Goal: Task Accomplishment & Management: Use online tool/utility

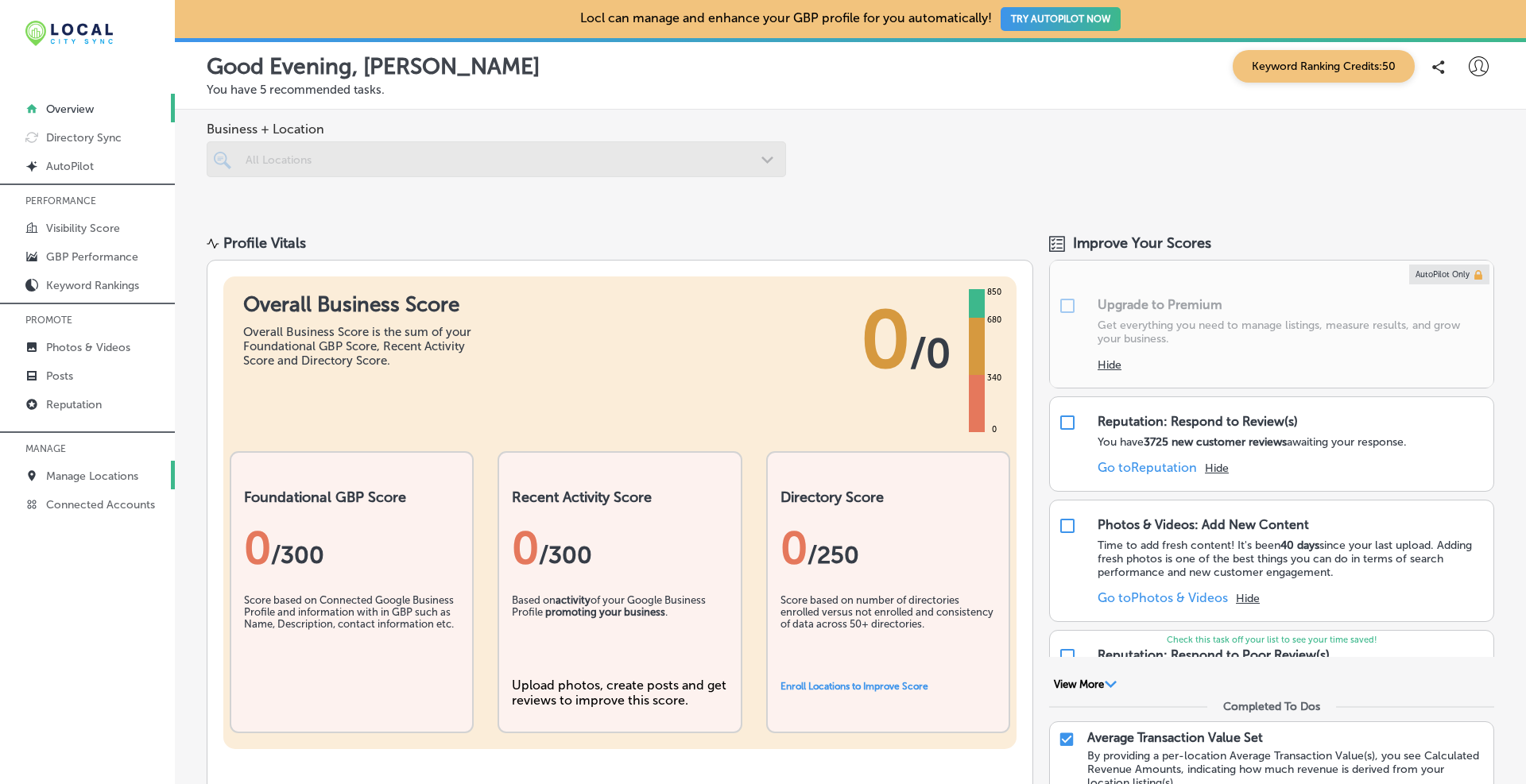
click at [99, 468] on link "Manage Locations" at bounding box center [87, 474] width 175 height 29
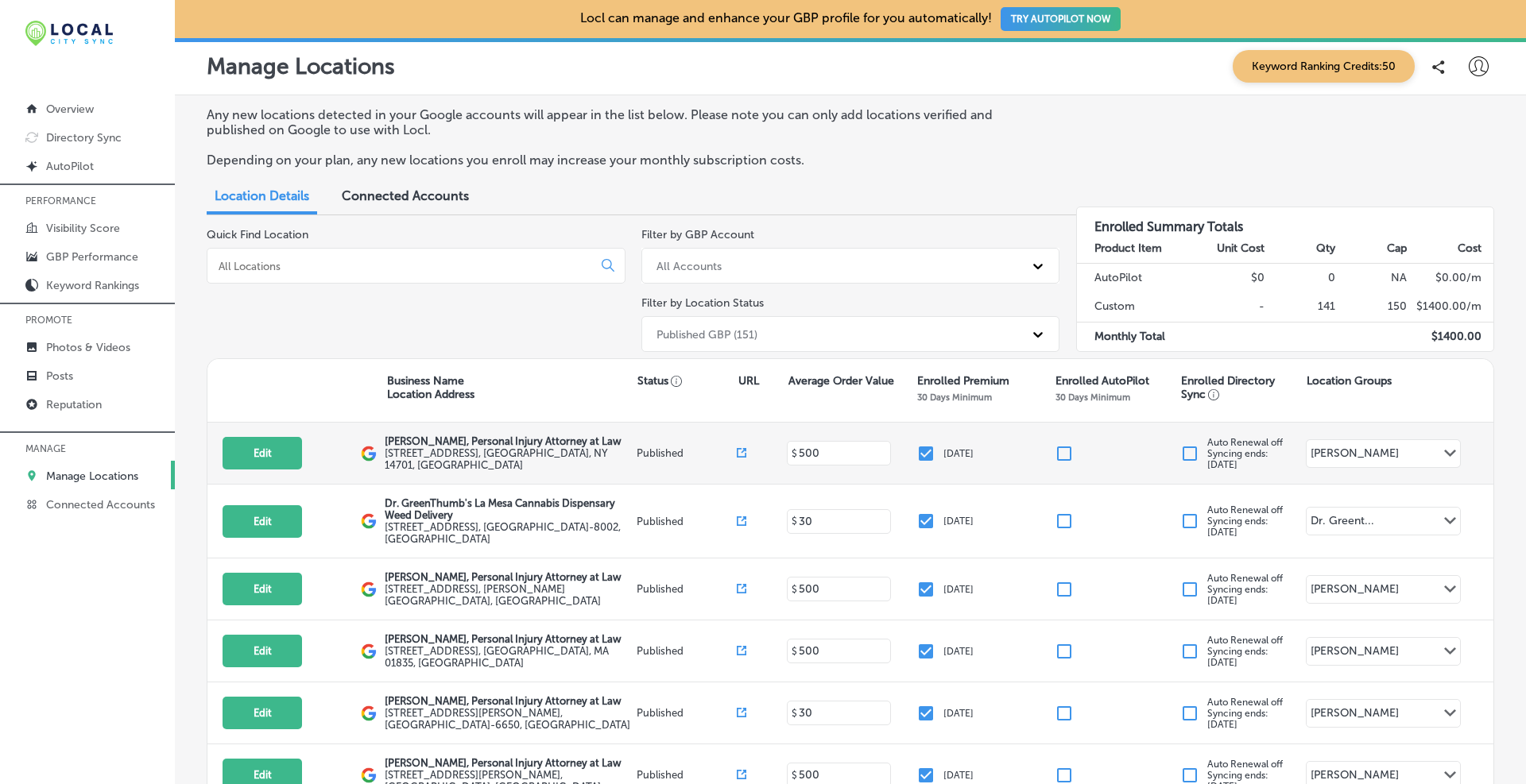
click at [264, 437] on div "Edit This location is not published yet. [PERSON_NAME], Personal Injury Attorne…" at bounding box center [850, 454] width 1286 height 62
click at [269, 445] on button "Edit" at bounding box center [262, 453] width 79 height 33
select select "US"
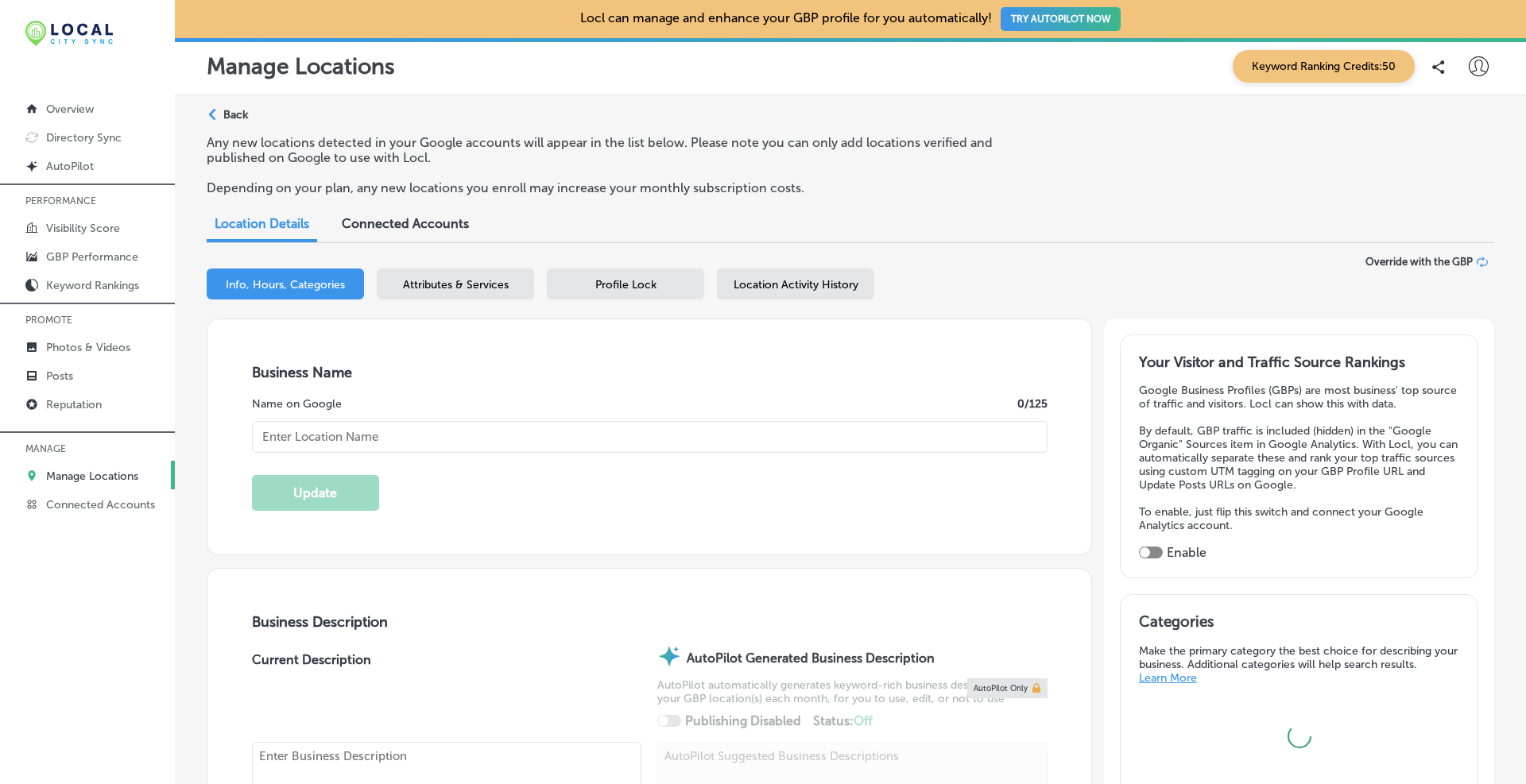
type input "[PERSON_NAME], Personal Injury Attorney at Law"
type input "[STREET_ADDRESS]"
type input "2nd floor"
type input "[GEOGRAPHIC_DATA]"
type input "14701"
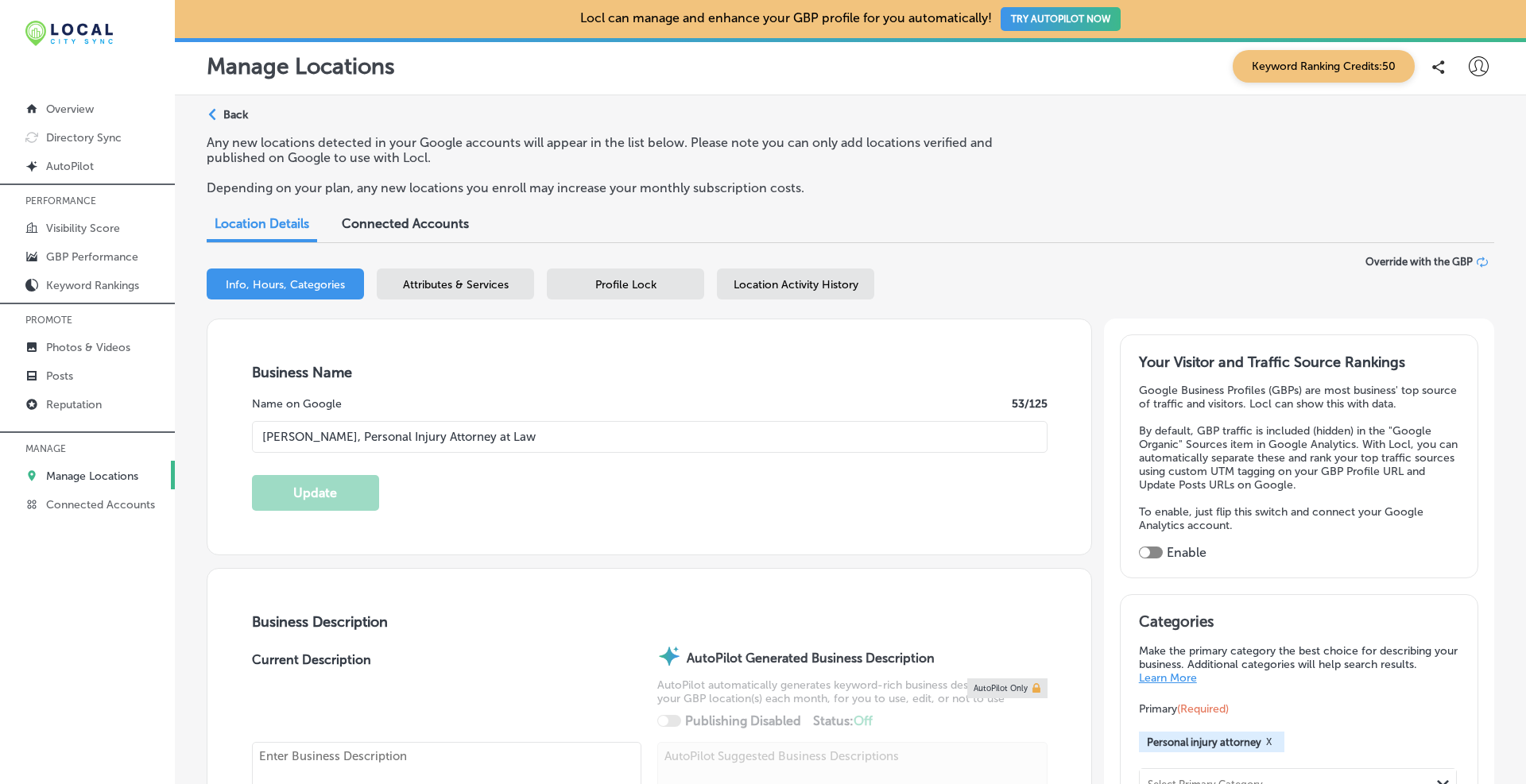
type input "US"
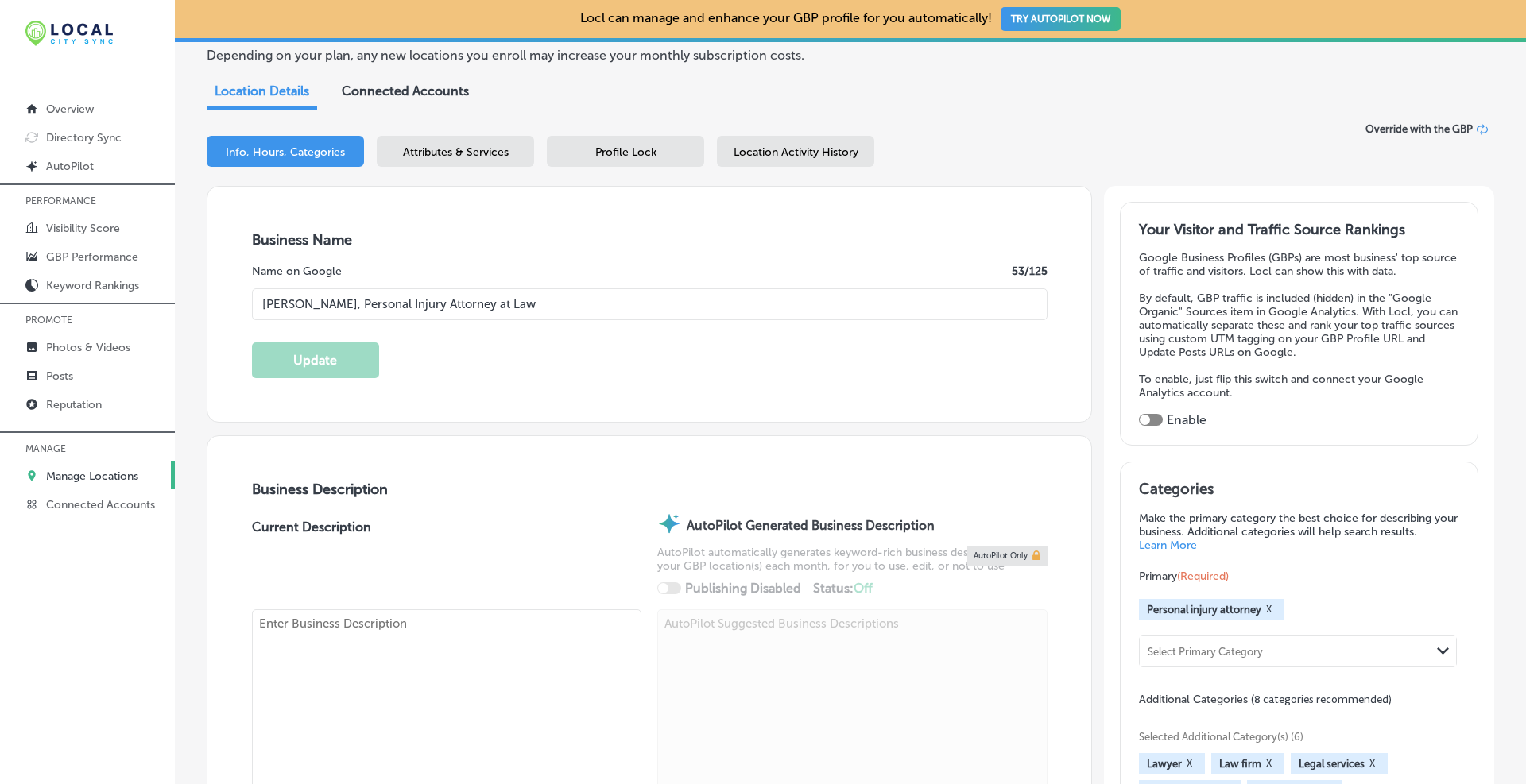
type input "[URL][DOMAIN_NAME]"
type textarea "At [PERSON_NAME], Personal Injury Attorney at Law, our [GEOGRAPHIC_DATA], [GEOG…"
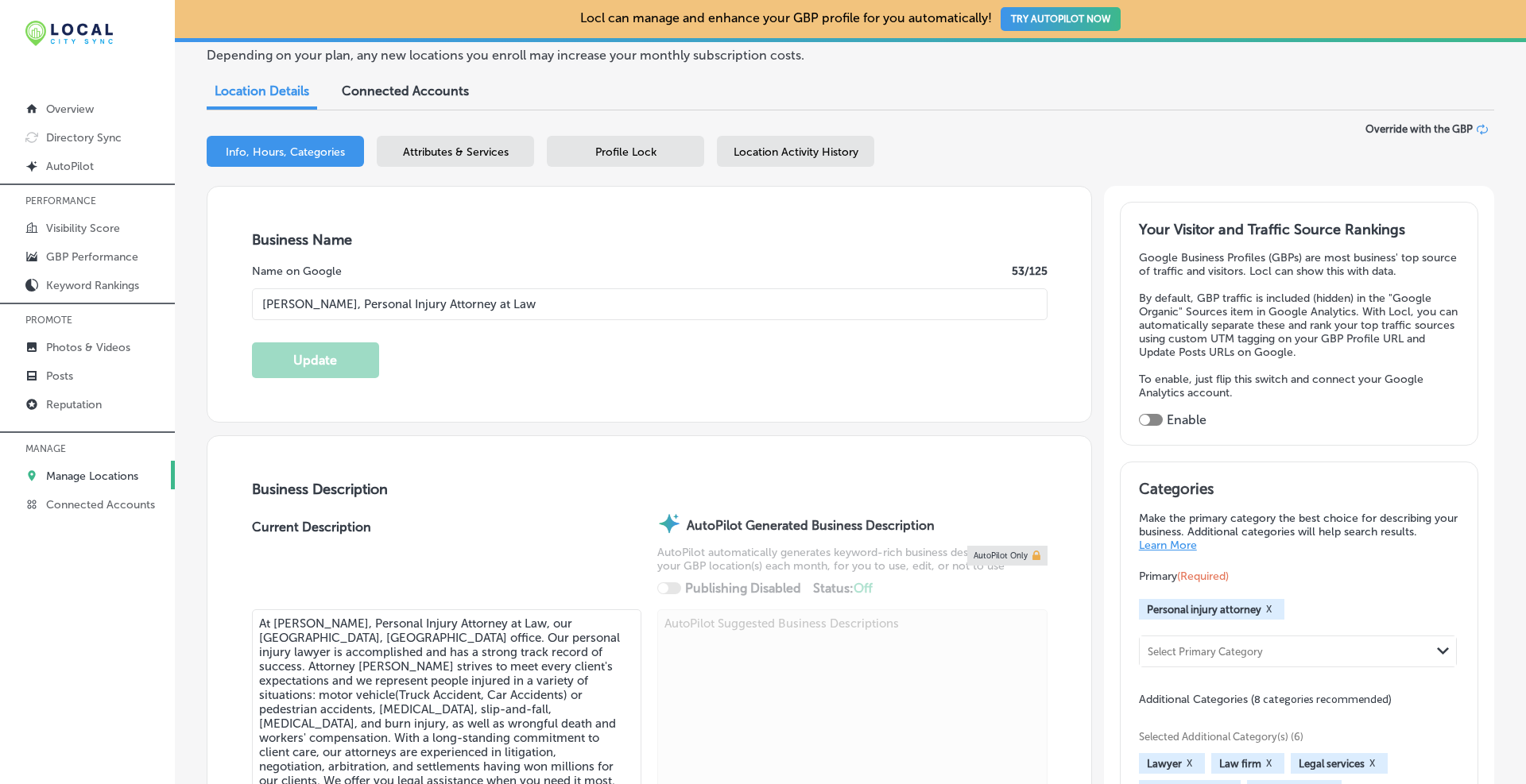
type input "[PHONE_NUMBER]"
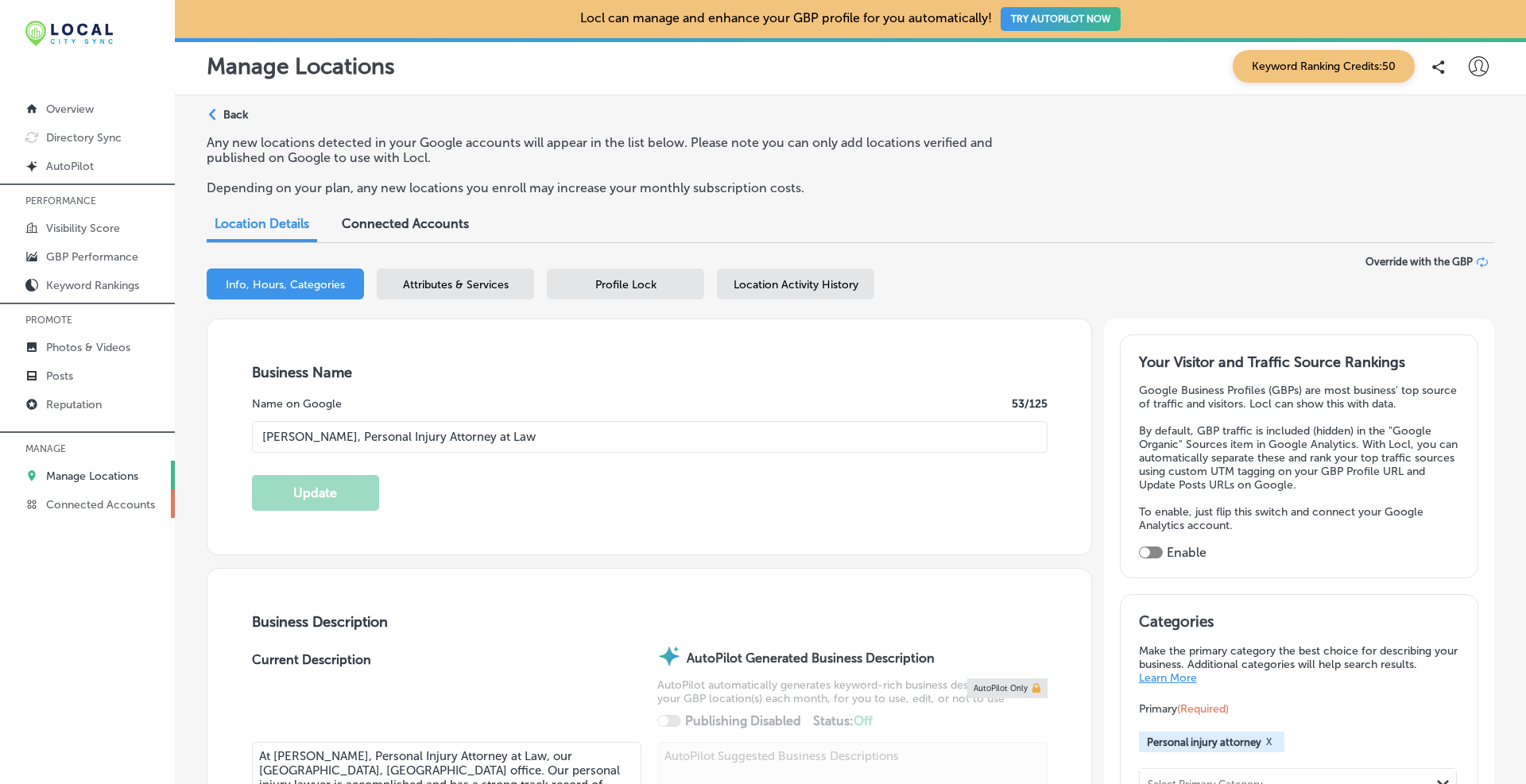
click at [81, 506] on p "Connected Accounts" at bounding box center [100, 505] width 109 height 14
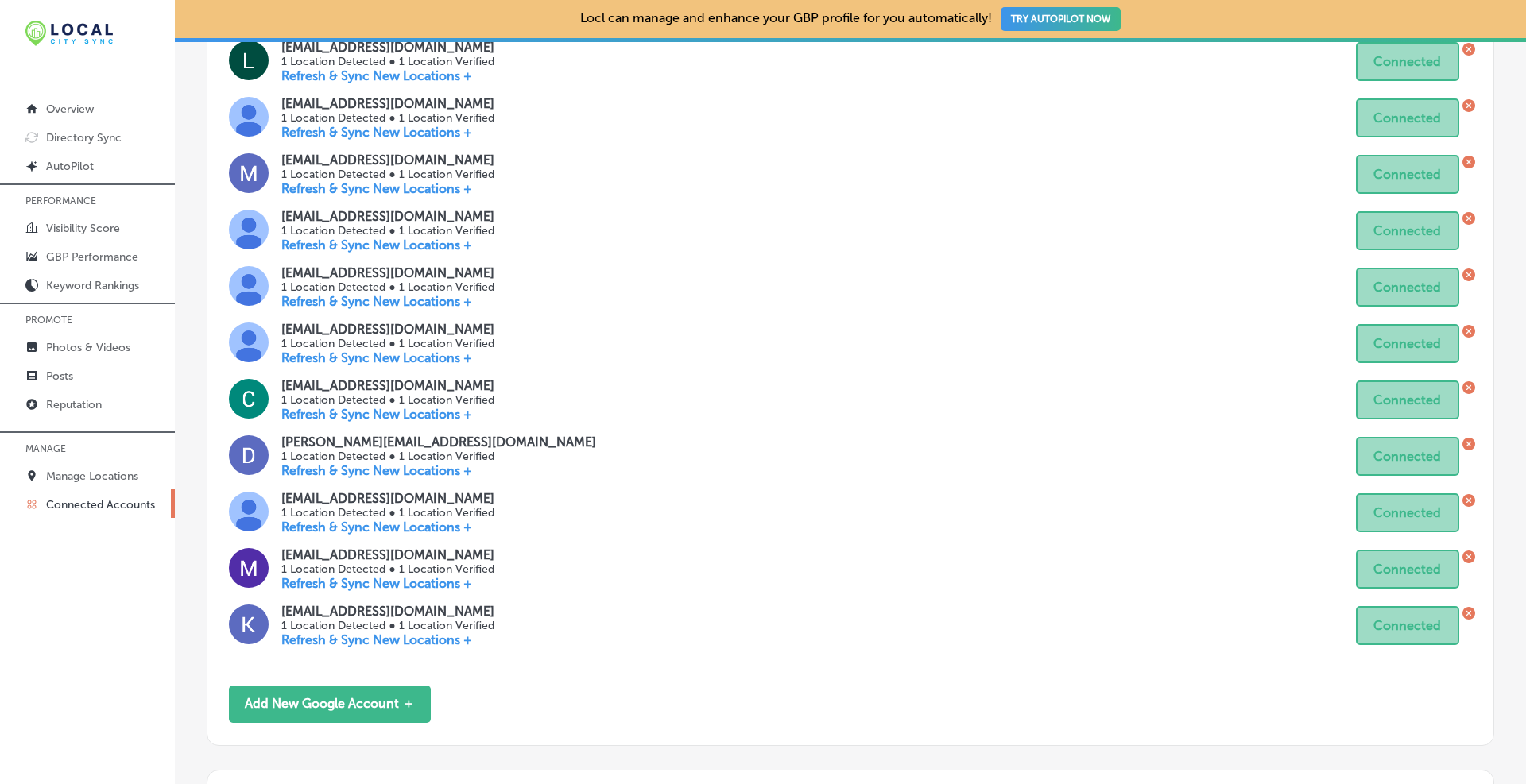
scroll to position [927, 0]
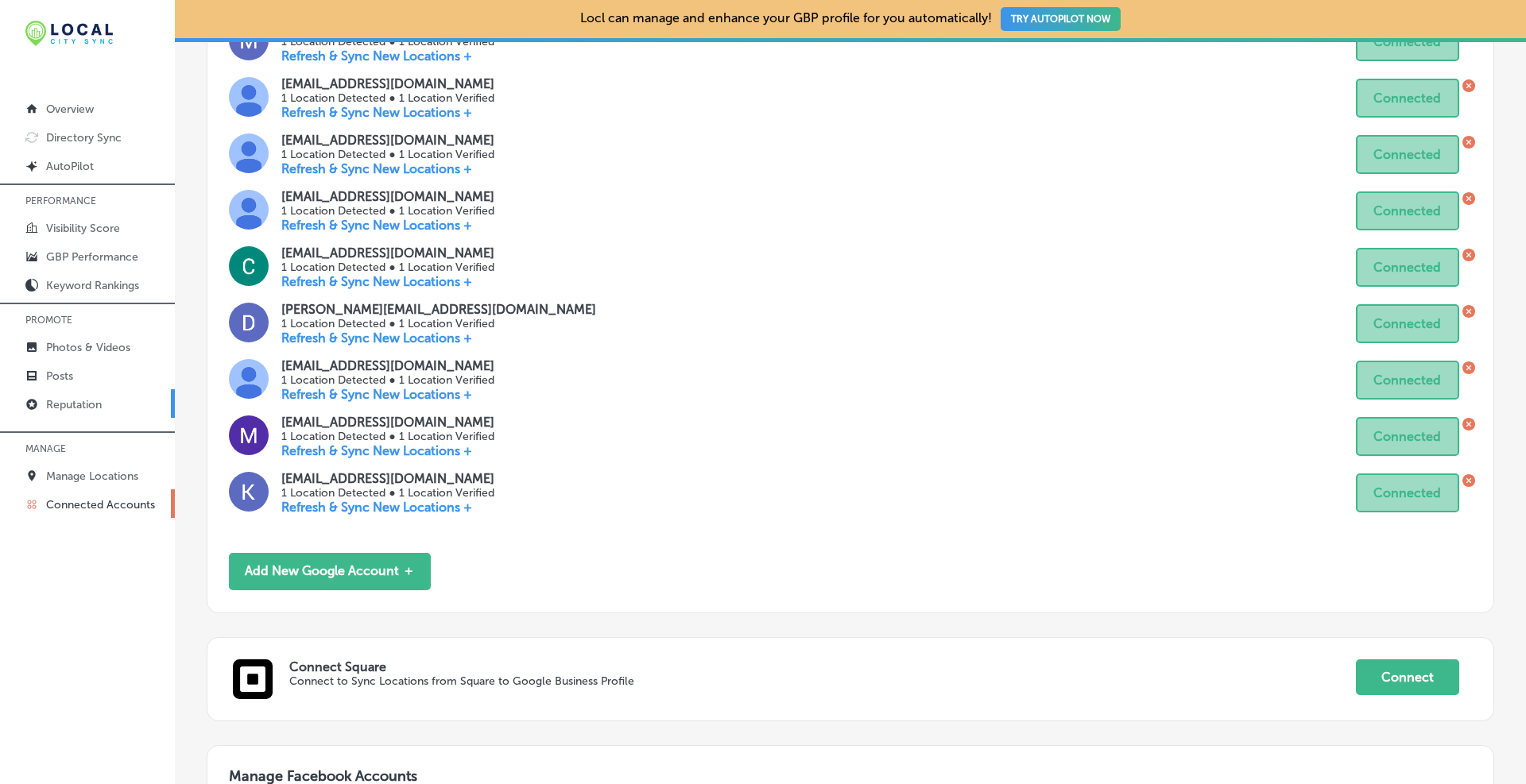
click at [76, 398] on p "Reputation" at bounding box center [73, 405] width 56 height 14
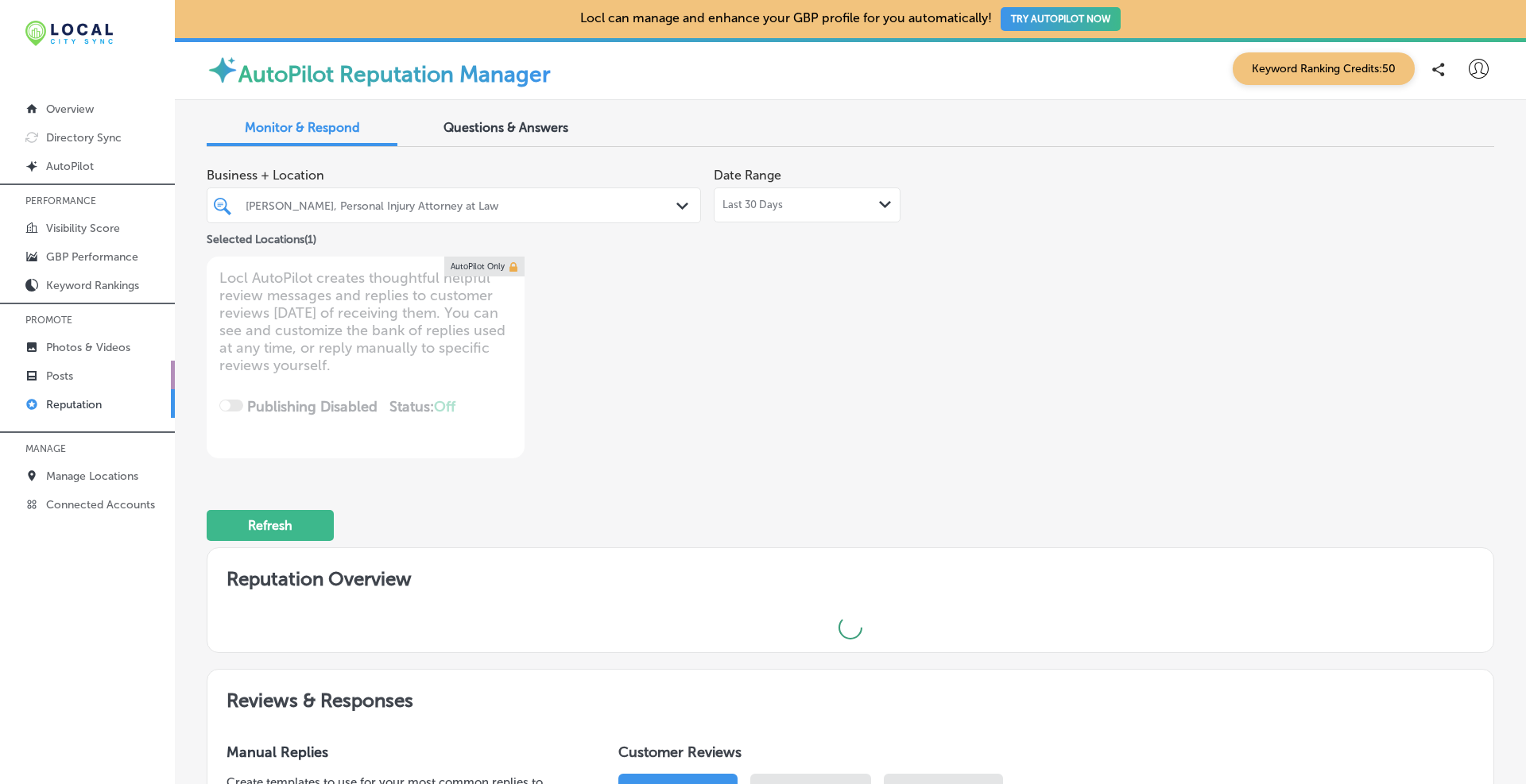
type textarea "x"
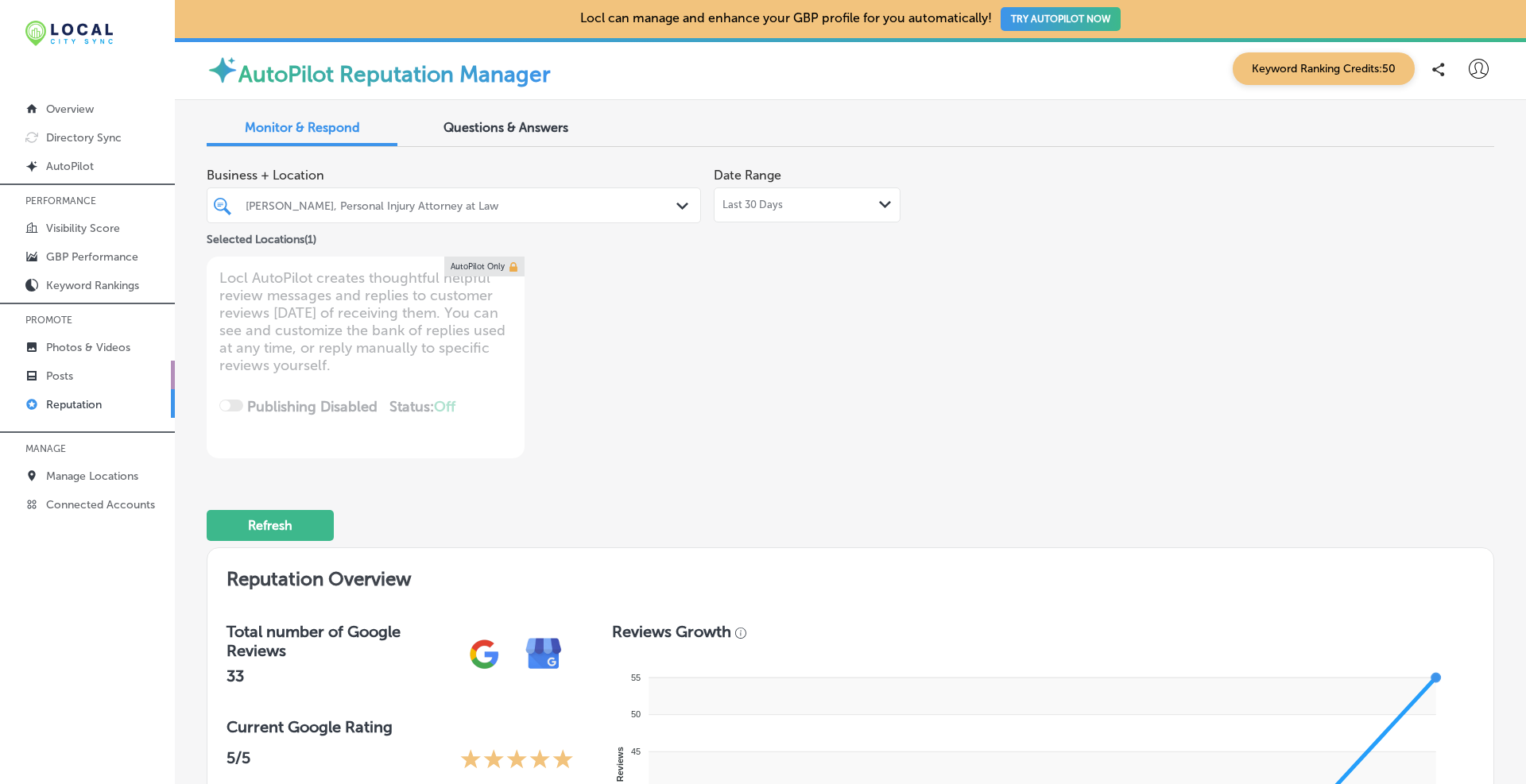
click at [66, 368] on link "Posts" at bounding box center [87, 374] width 175 height 29
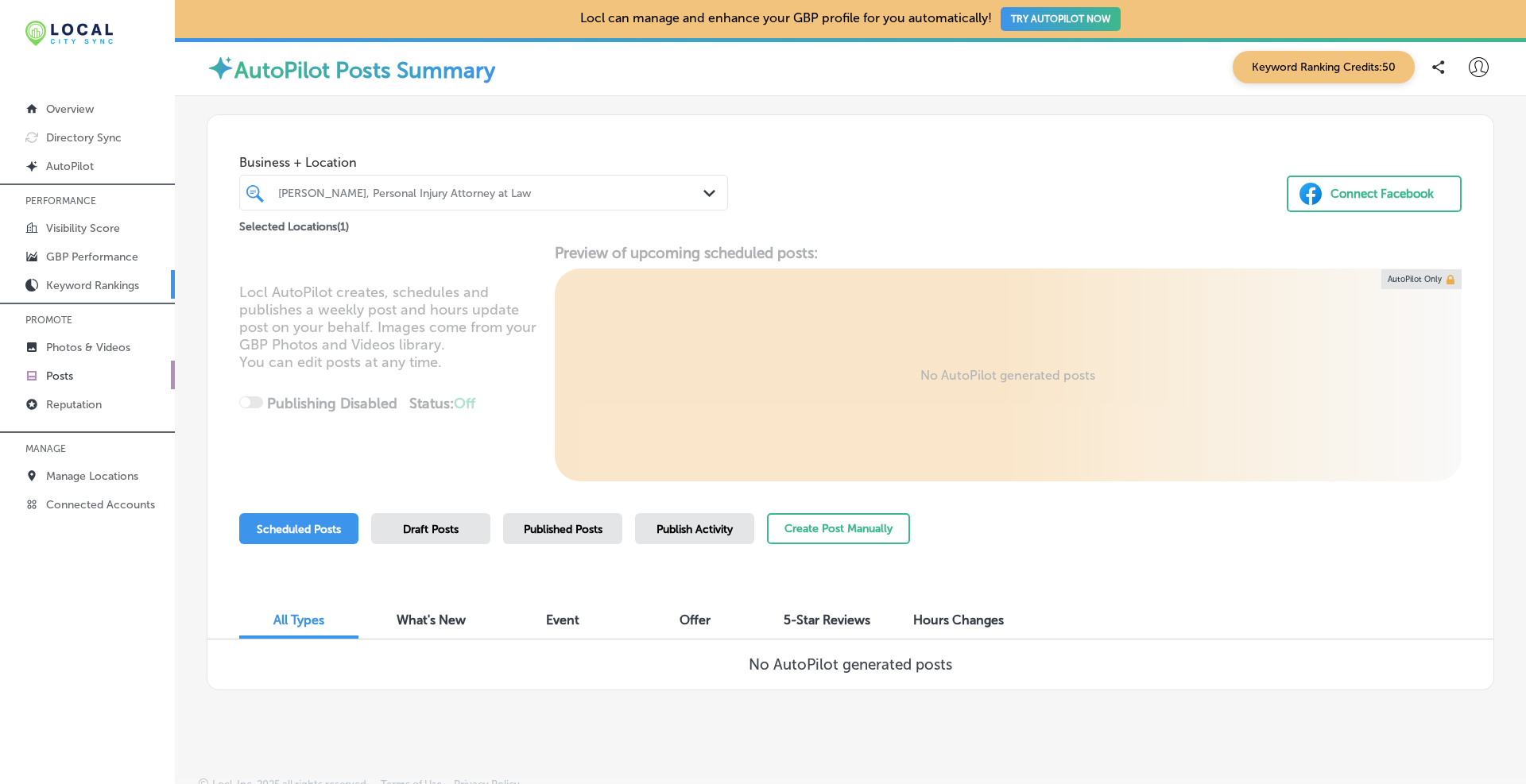
click at [89, 277] on link "Keyword Rankings" at bounding box center [87, 284] width 175 height 29
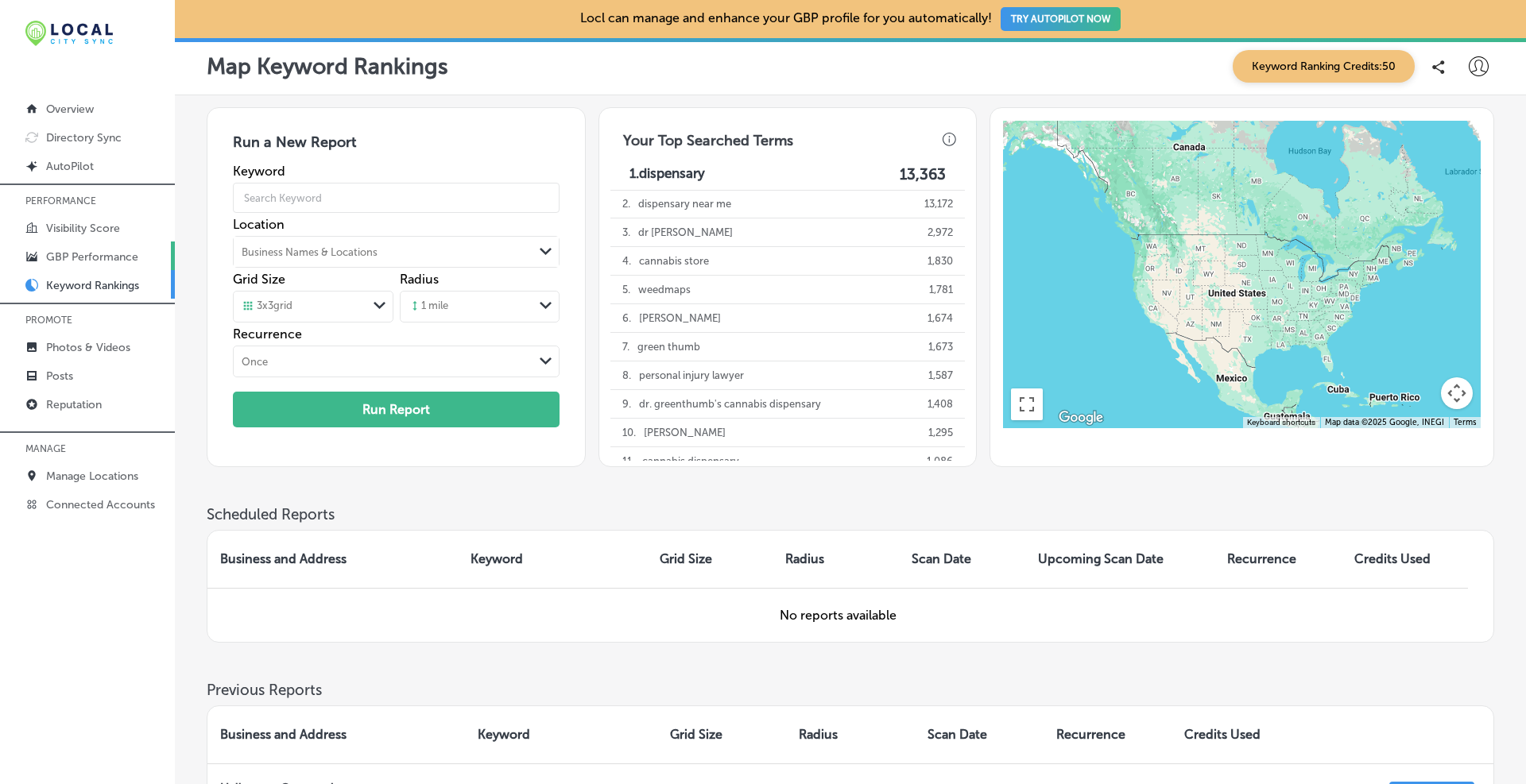
click at [89, 261] on p "GBP Performance" at bounding box center [91, 257] width 92 height 14
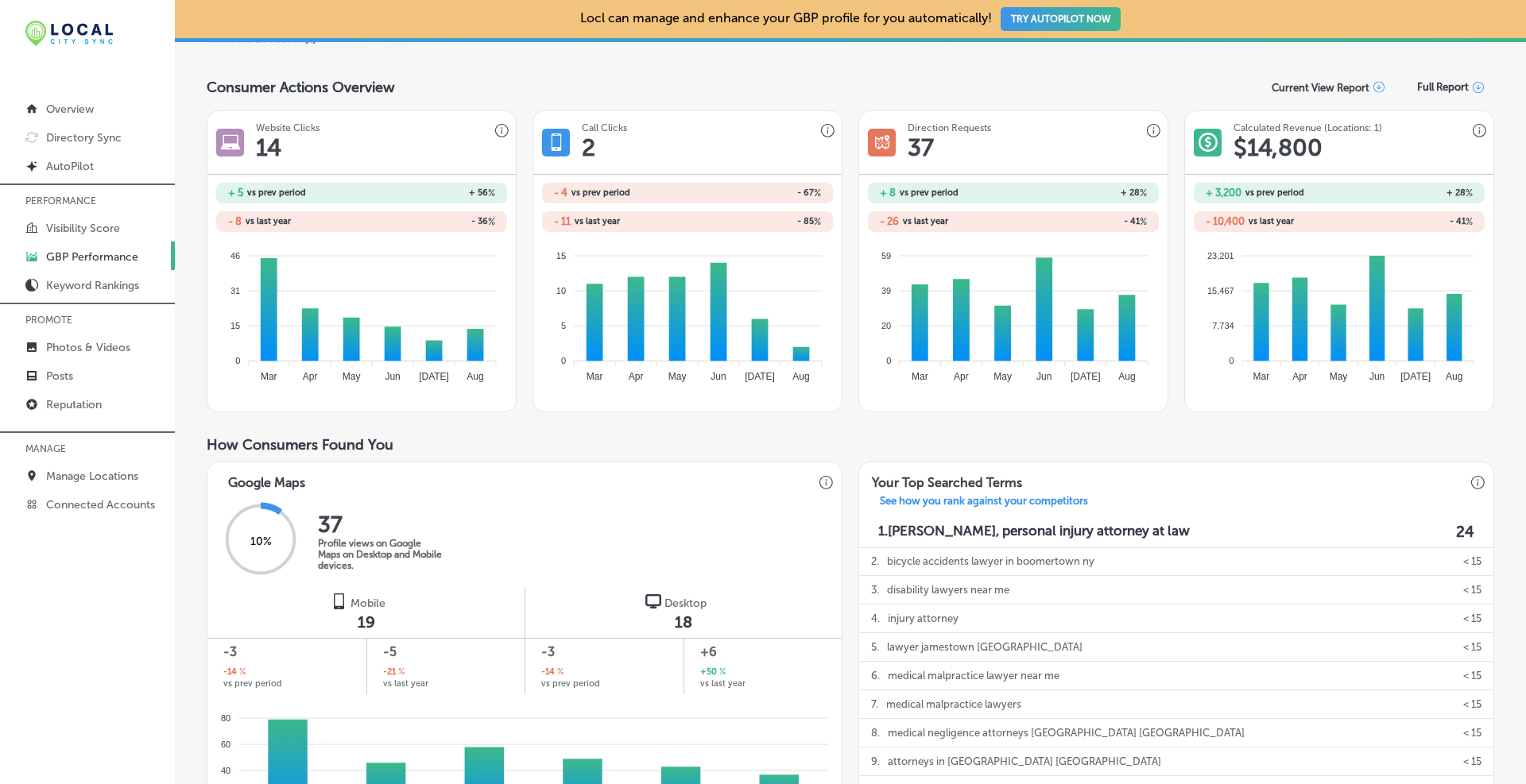
scroll to position [56, 0]
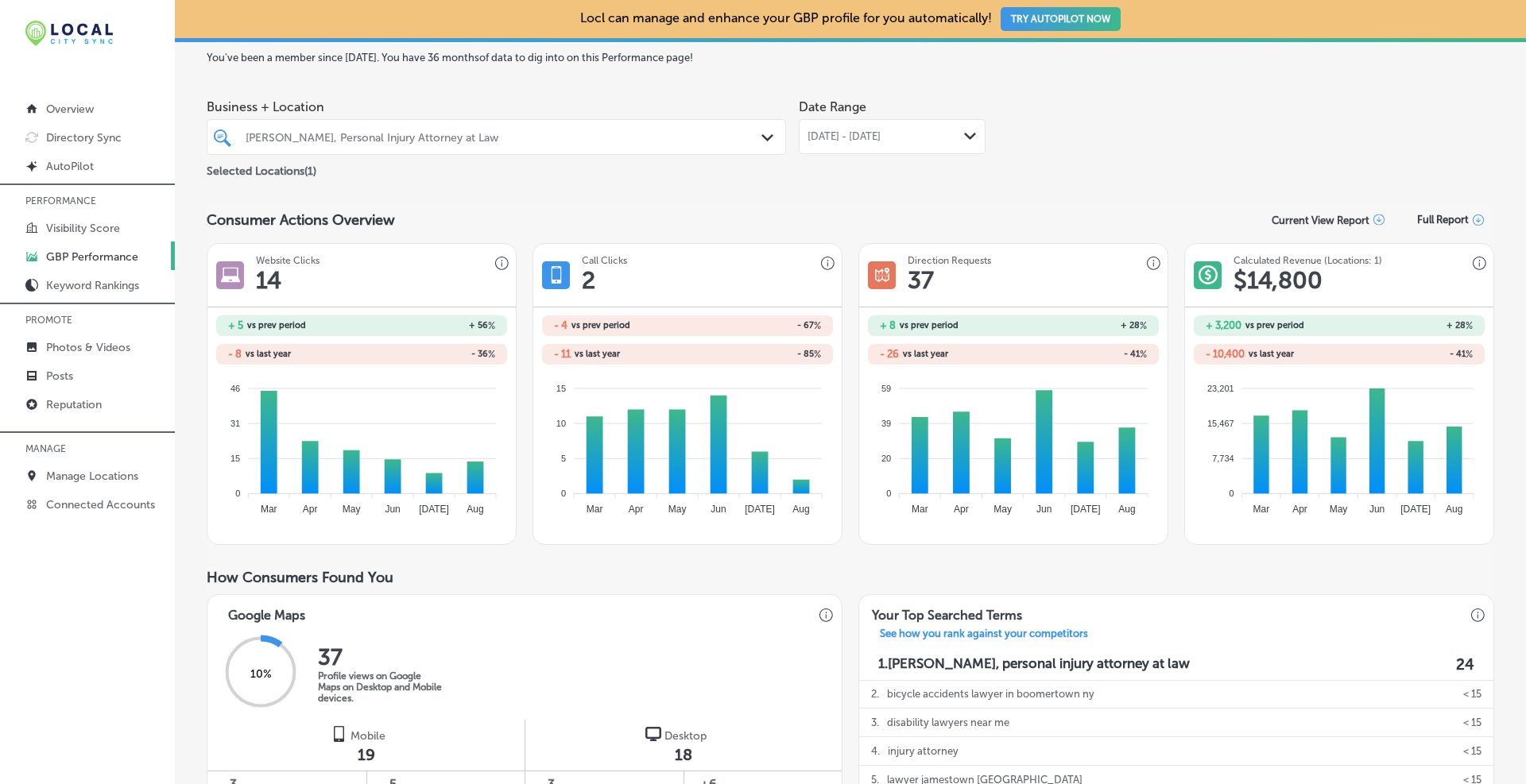
click at [555, 130] on div at bounding box center [472, 137] width 455 height 22
click at [533, 123] on div "[PERSON_NAME], Personal Injury Attorney at Law Path Created with Sketch." at bounding box center [496, 137] width 580 height 36
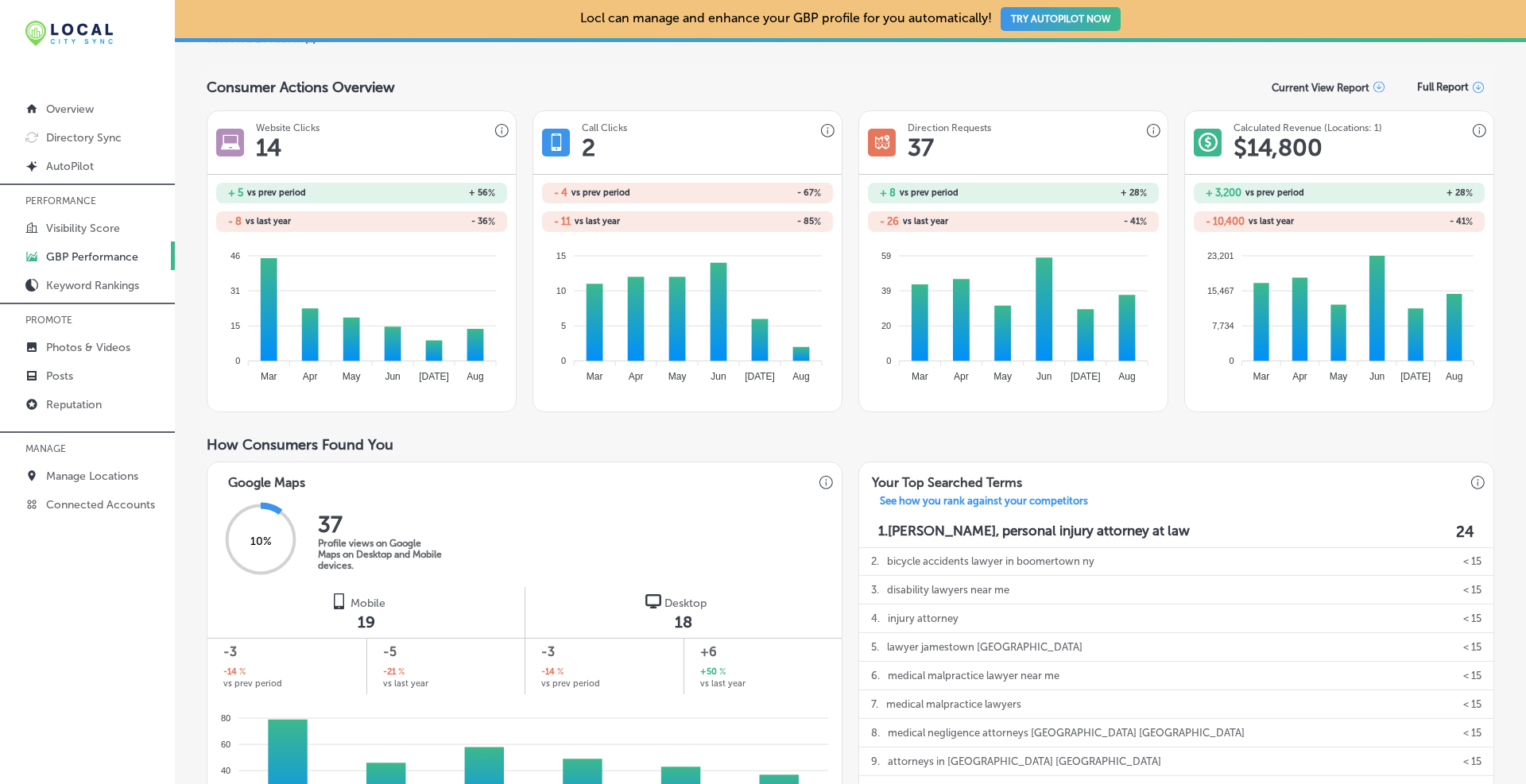
scroll to position [0, 0]
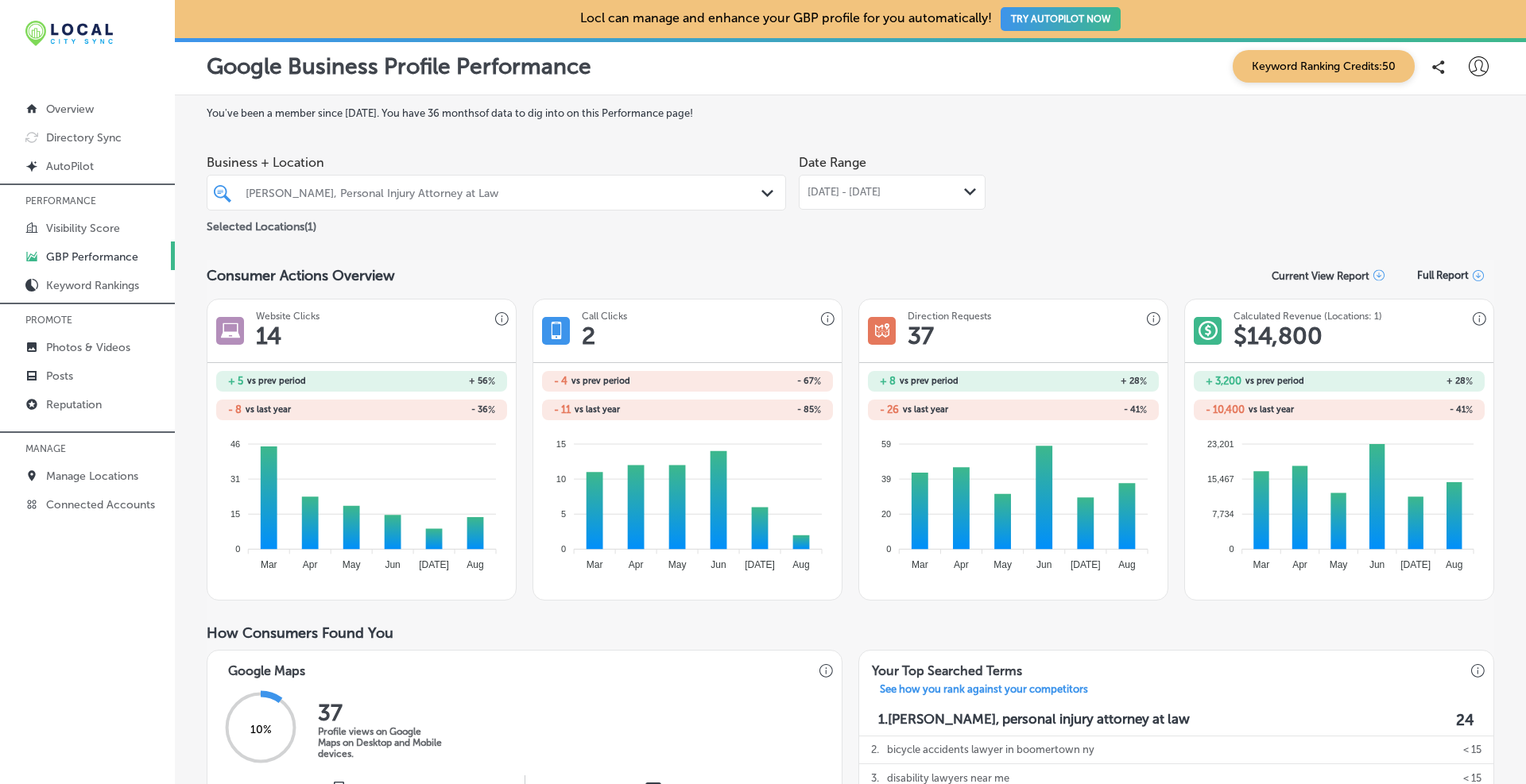
click at [762, 196] on icon "Path Created with Sketch." at bounding box center [767, 193] width 12 height 7
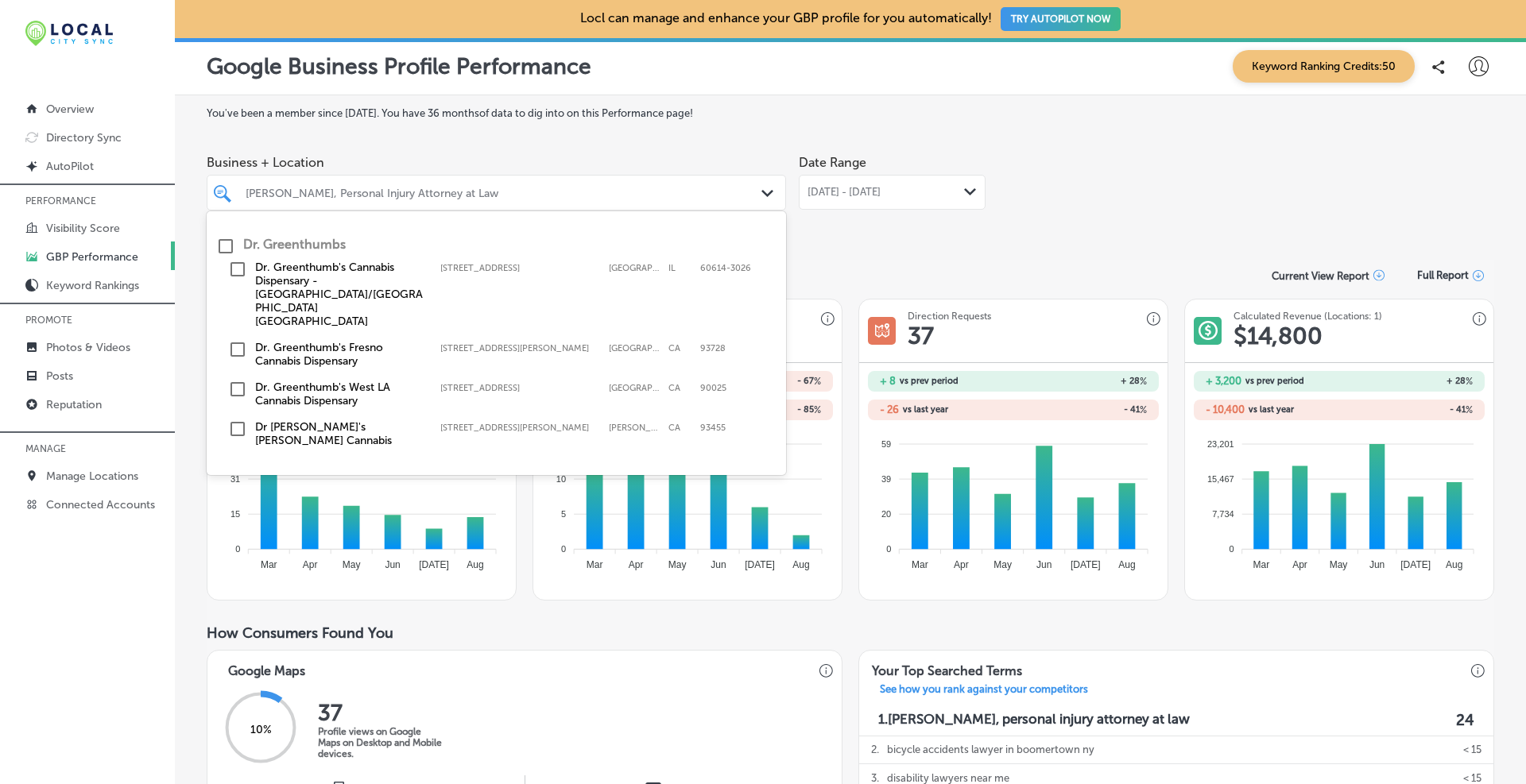
scroll to position [530, 0]
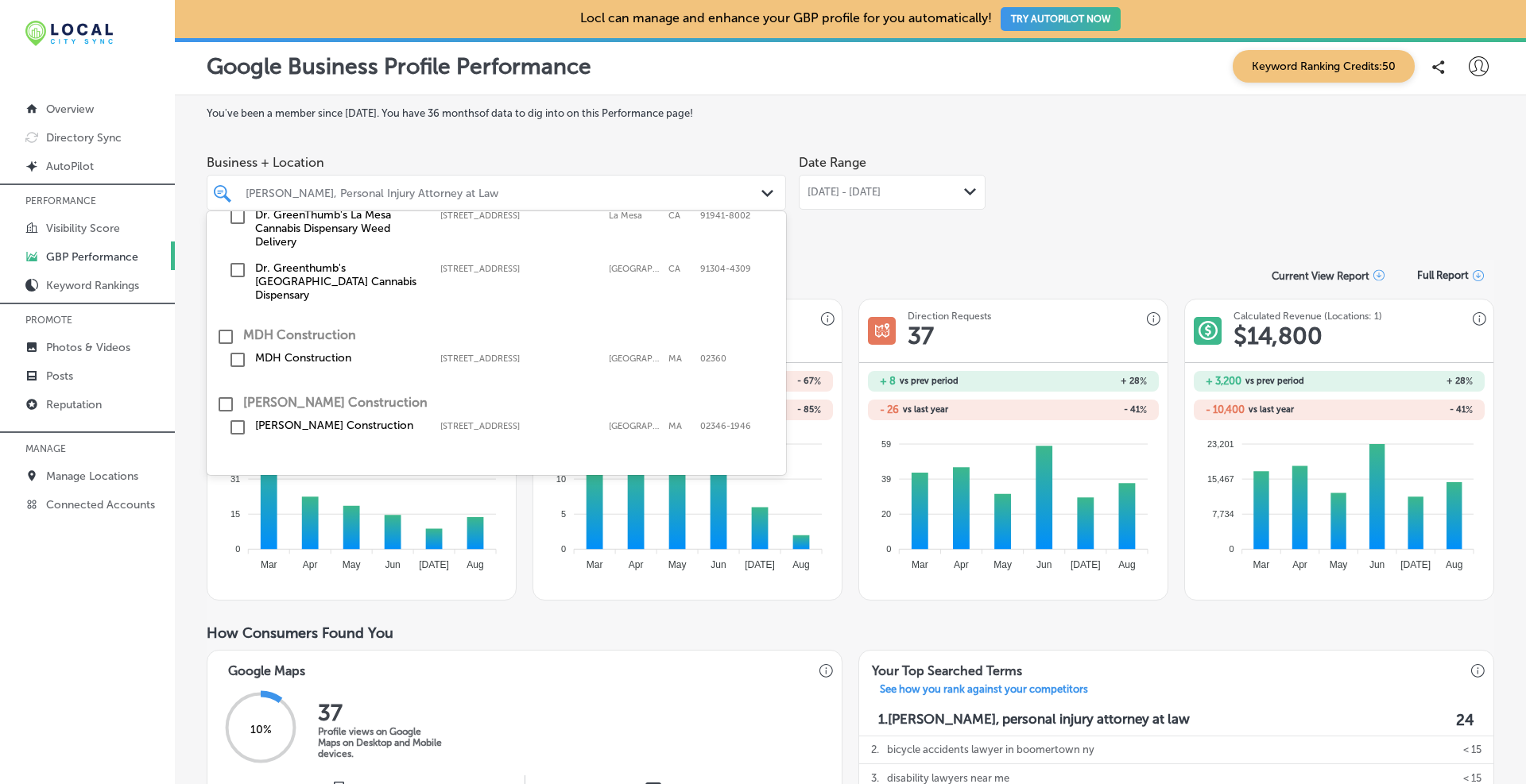
click at [227, 462] on input "checkbox" at bounding box center [225, 471] width 19 height 19
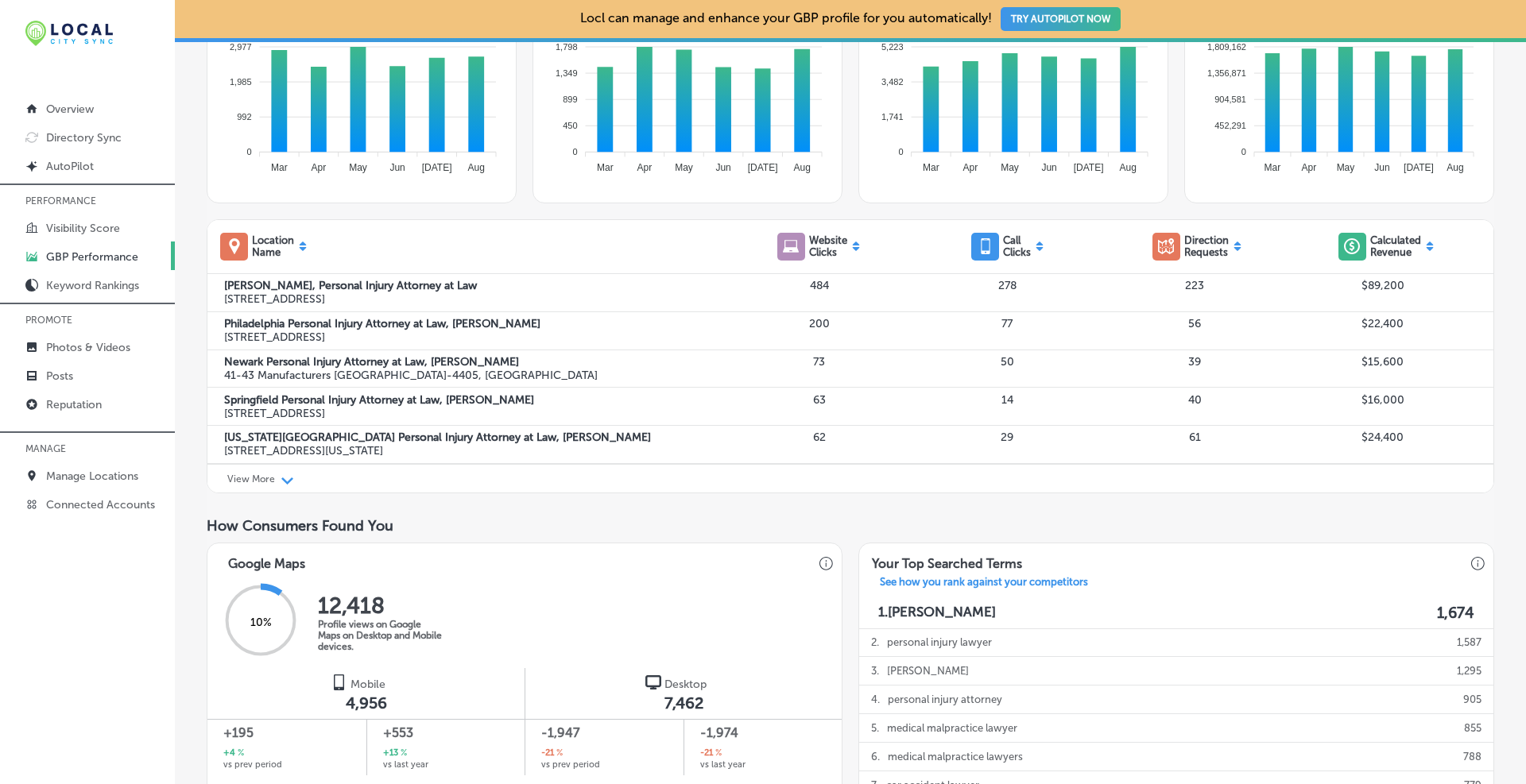
scroll to position [265, 0]
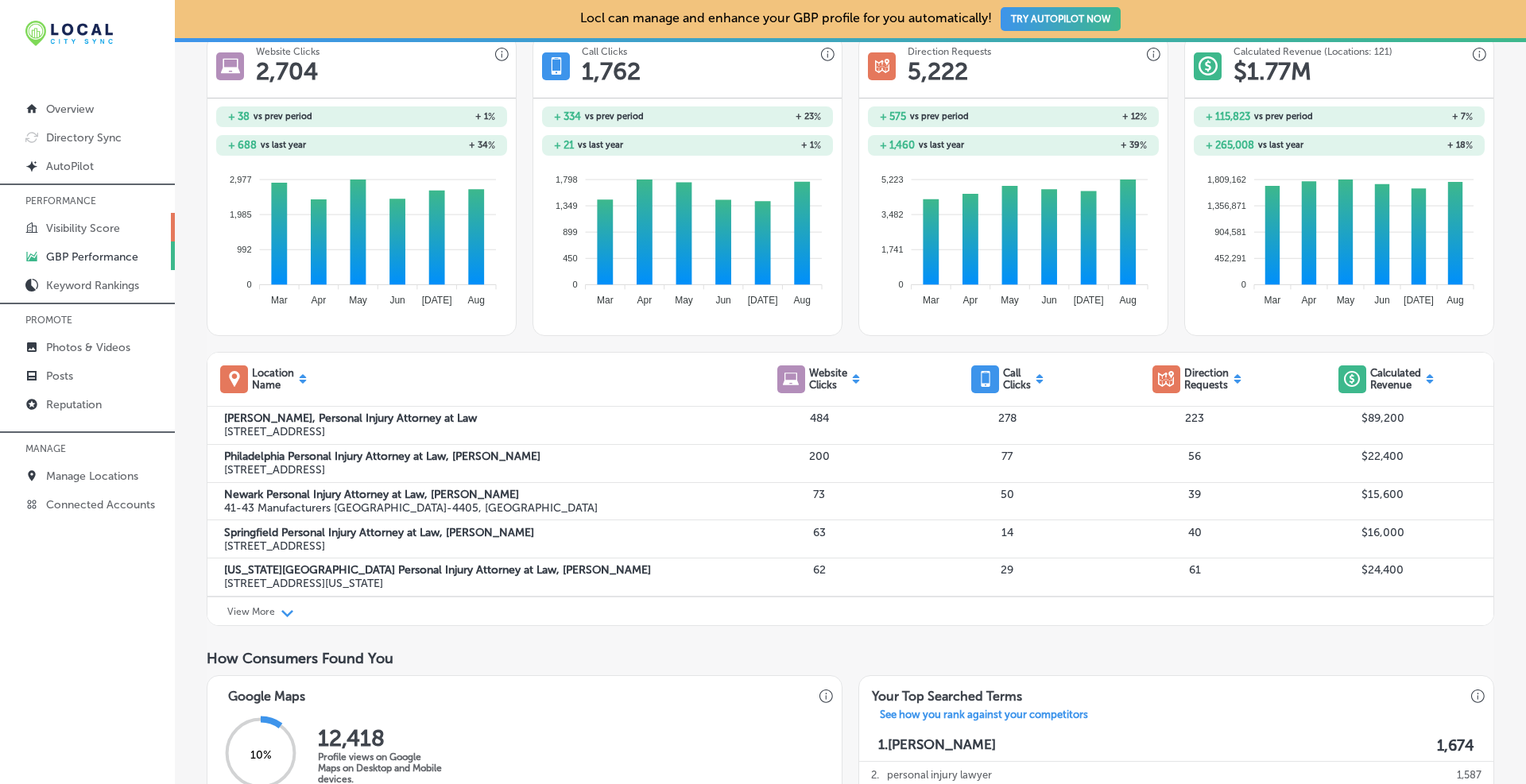
click at [85, 224] on p "Visibility Score" at bounding box center [82, 228] width 73 height 14
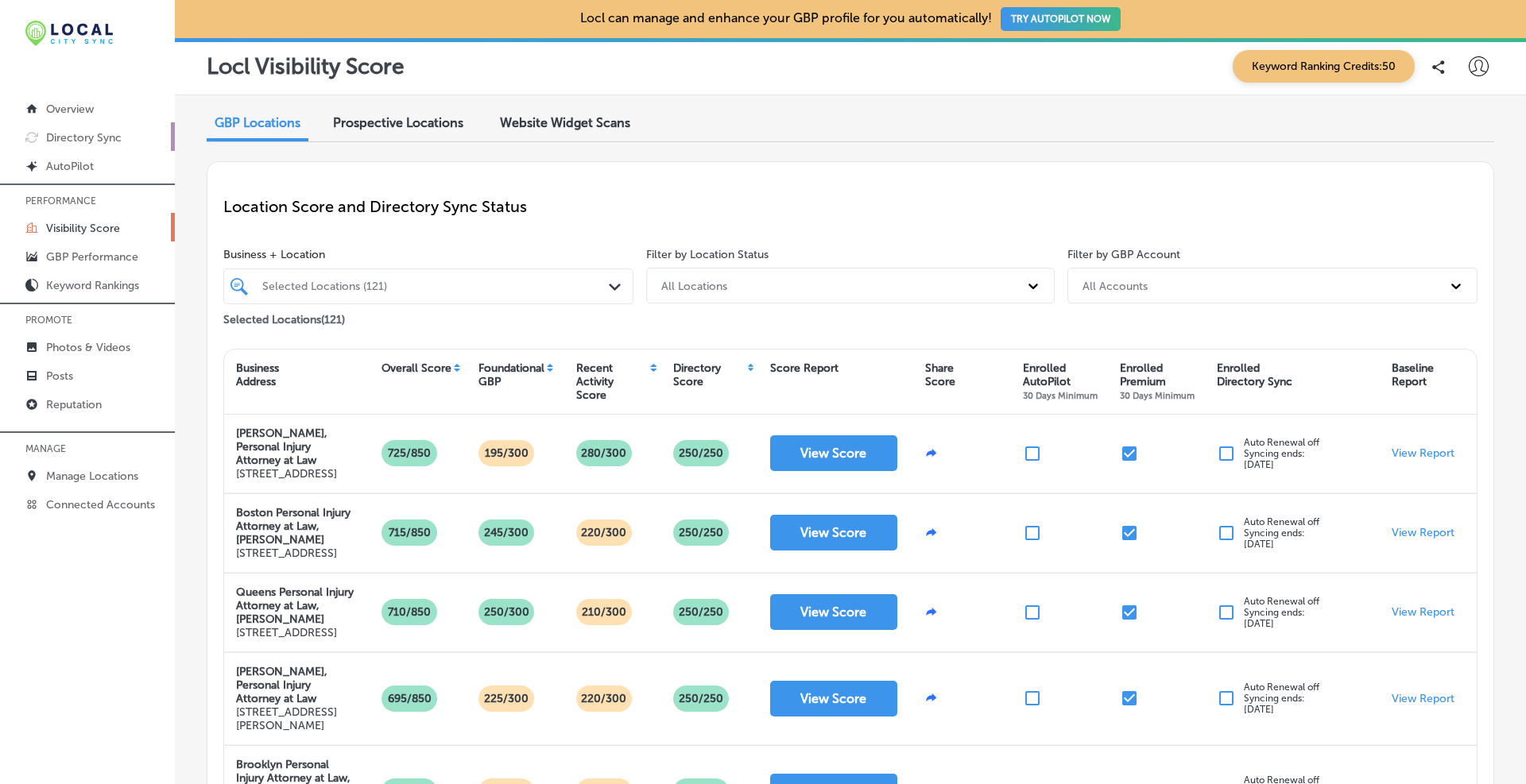
click at [74, 137] on p "Directory Sync" at bounding box center [83, 138] width 75 height 14
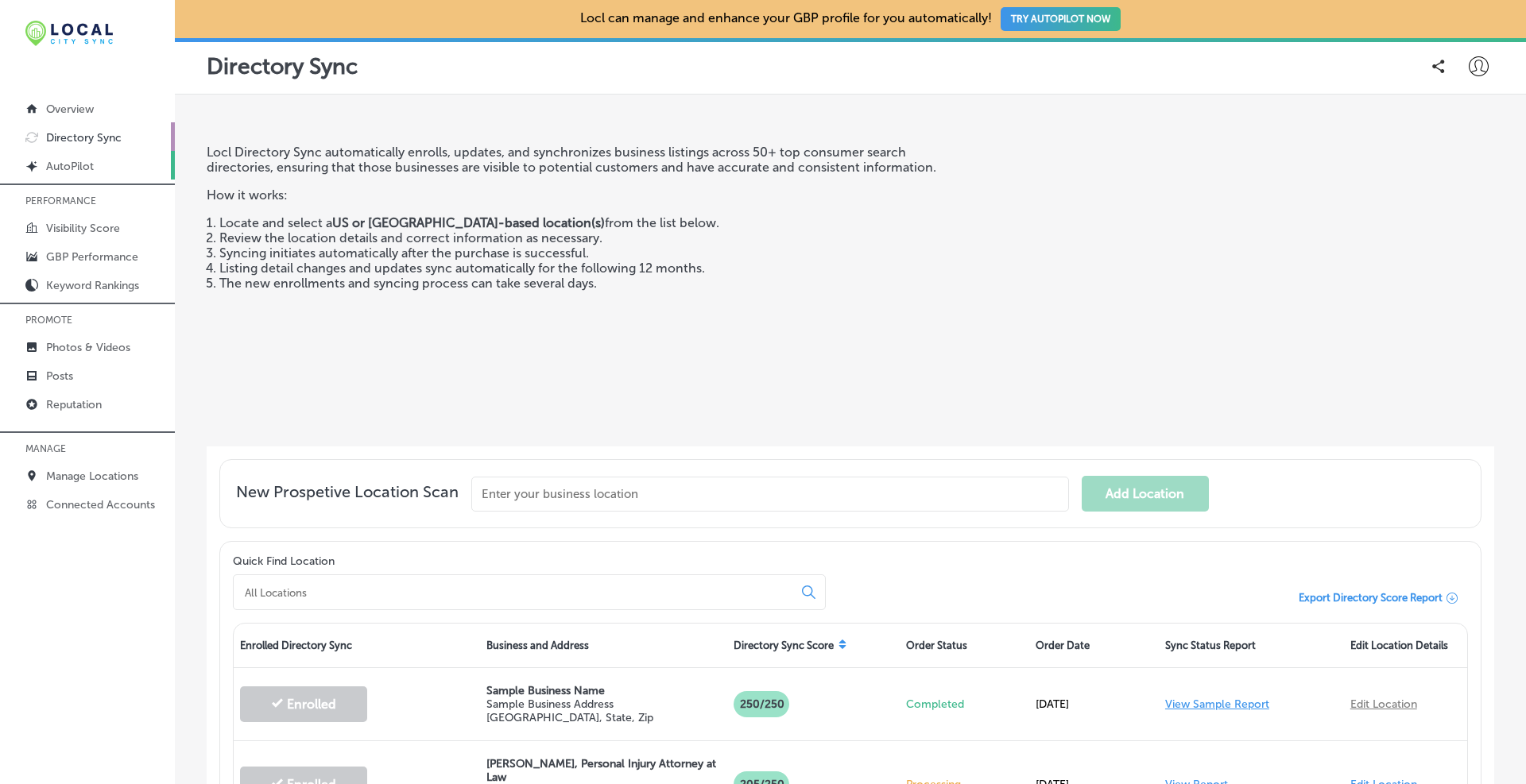
click at [76, 170] on p "AutoPilot" at bounding box center [69, 167] width 48 height 14
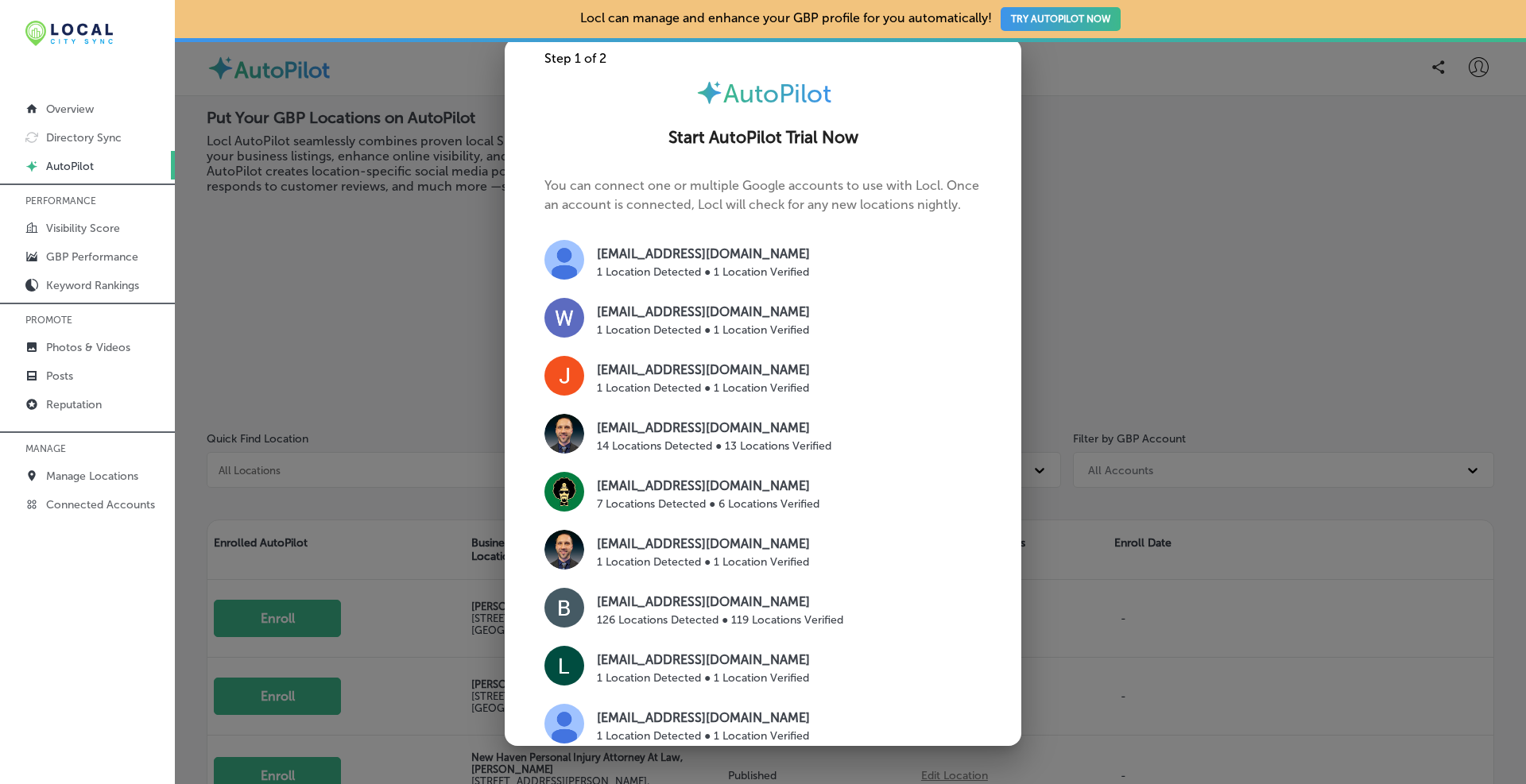
click at [1098, 86] on div at bounding box center [763, 392] width 1526 height 784
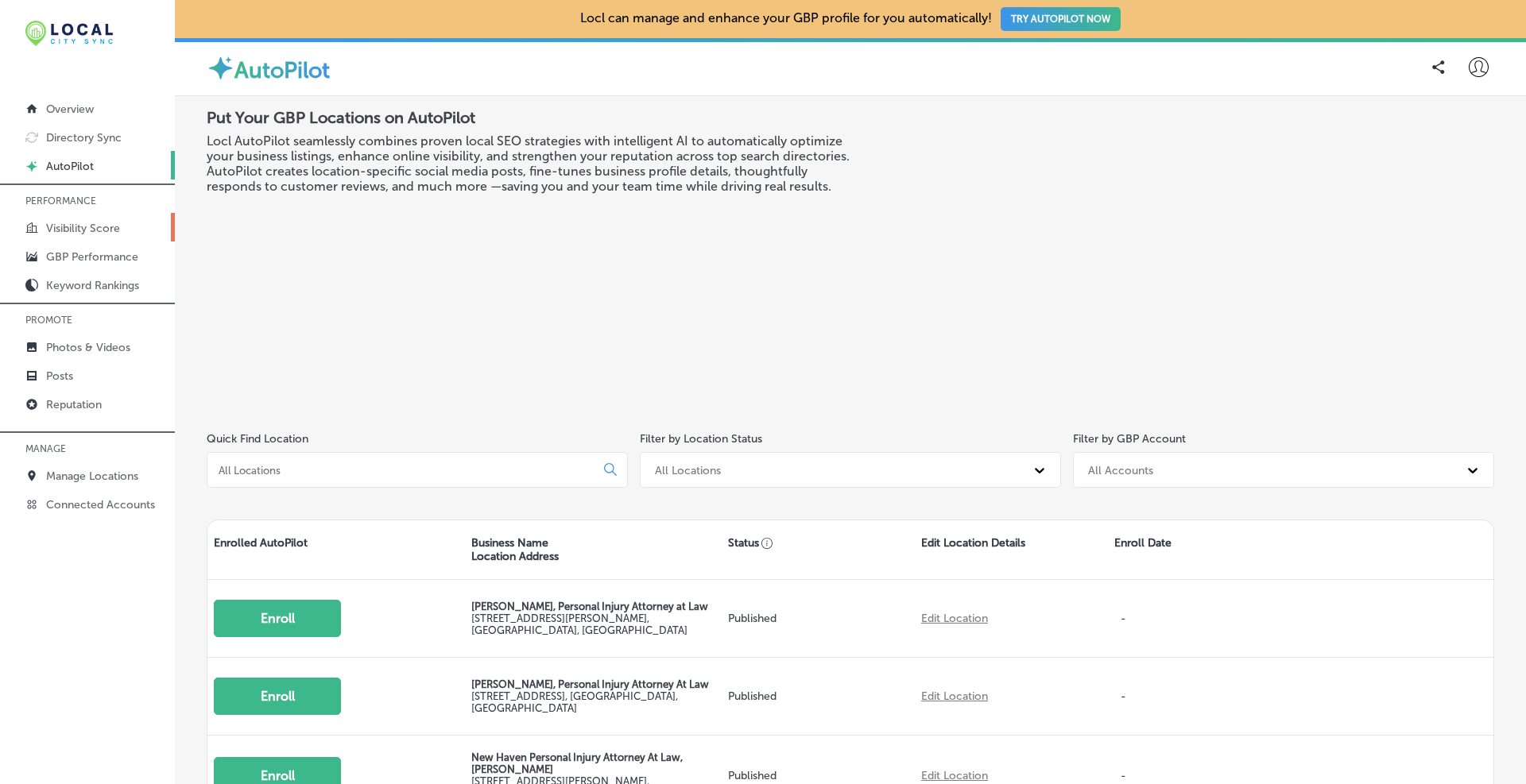
click at [104, 232] on p "Visibility Score" at bounding box center [82, 228] width 73 height 14
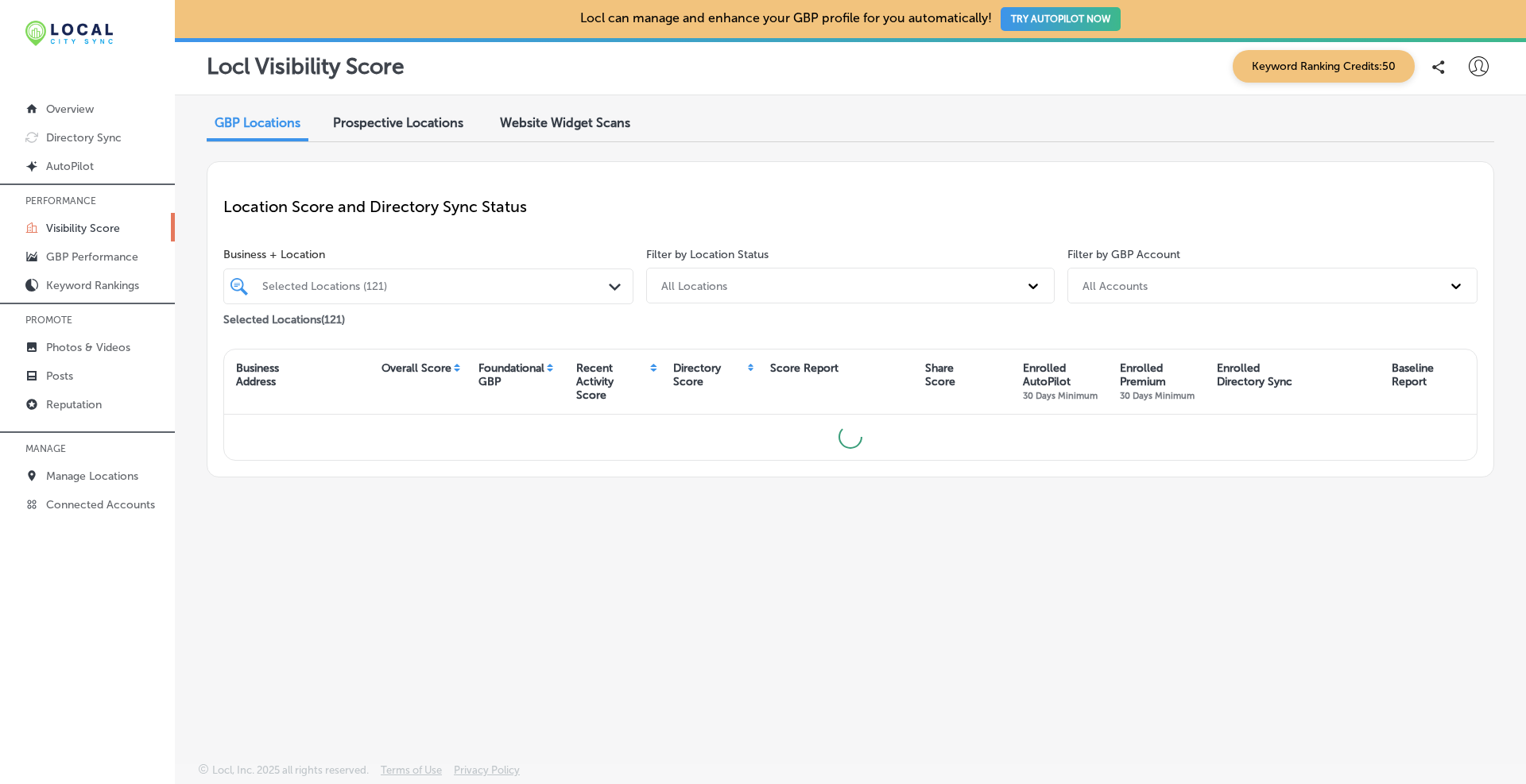
click at [555, 125] on span "Website Widget Scans" at bounding box center [565, 122] width 130 height 15
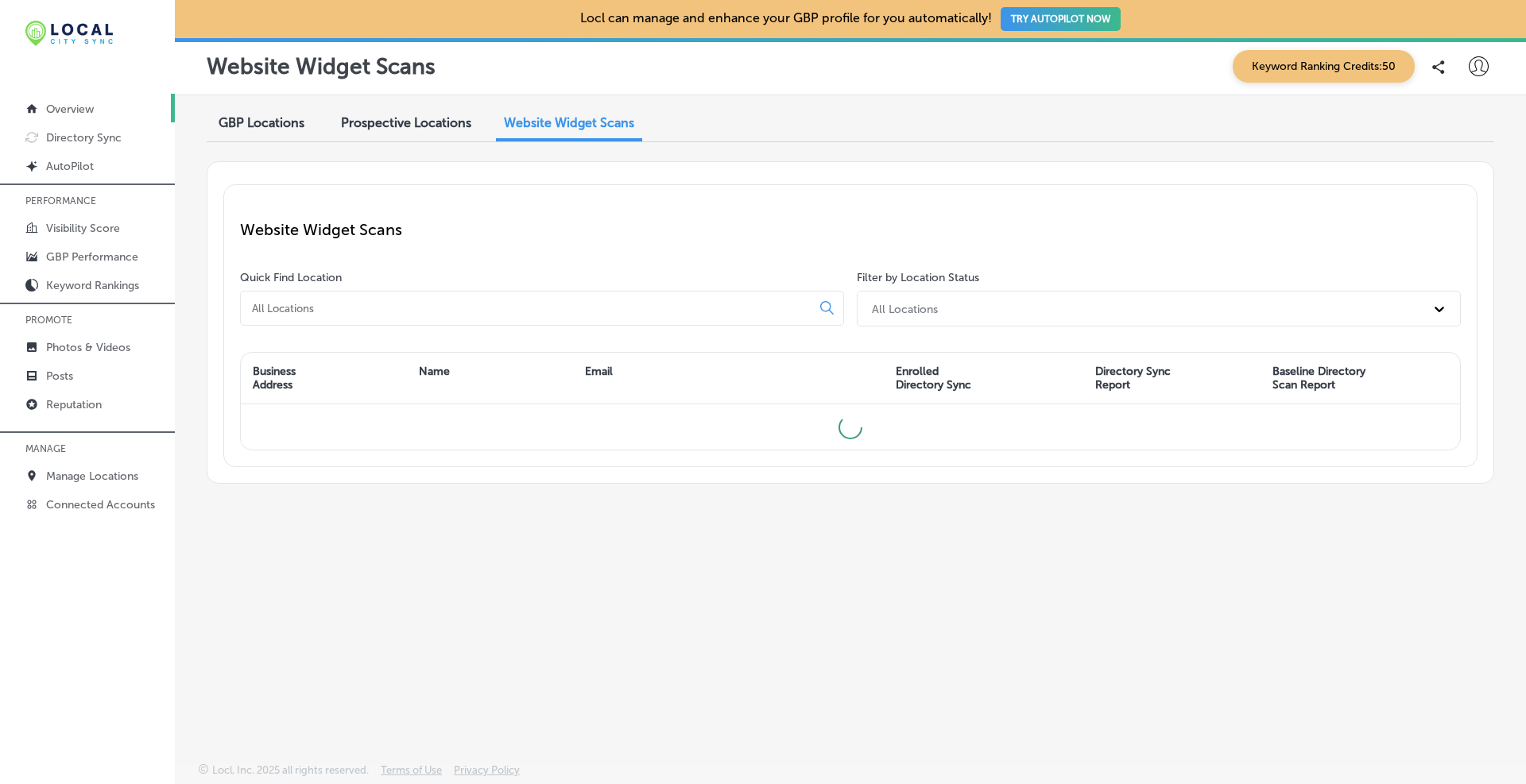
click at [65, 108] on p "Overview" at bounding box center [69, 109] width 48 height 14
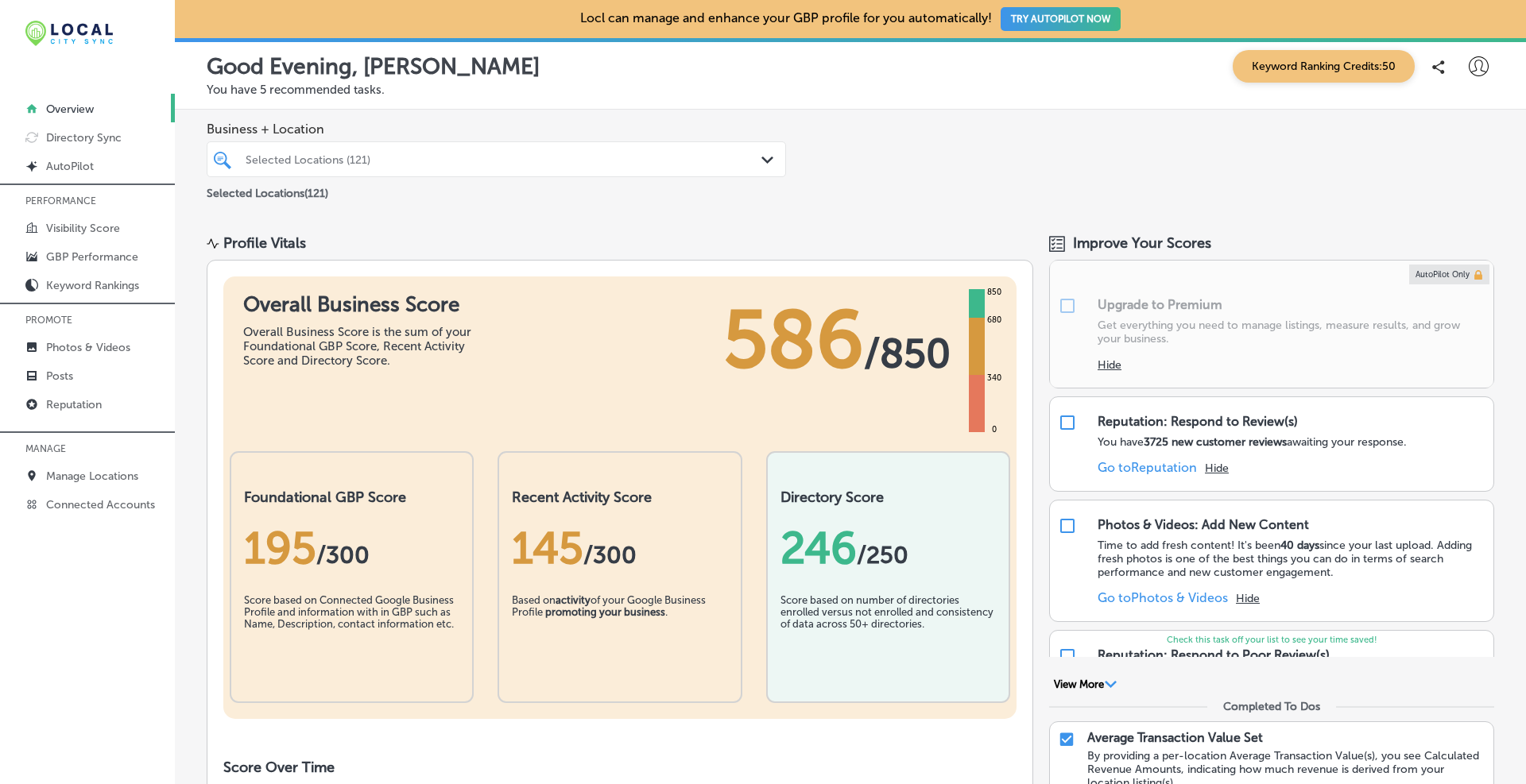
click at [775, 151] on div "Selected Locations (121) Path Created with Sketch." at bounding box center [496, 159] width 578 height 25
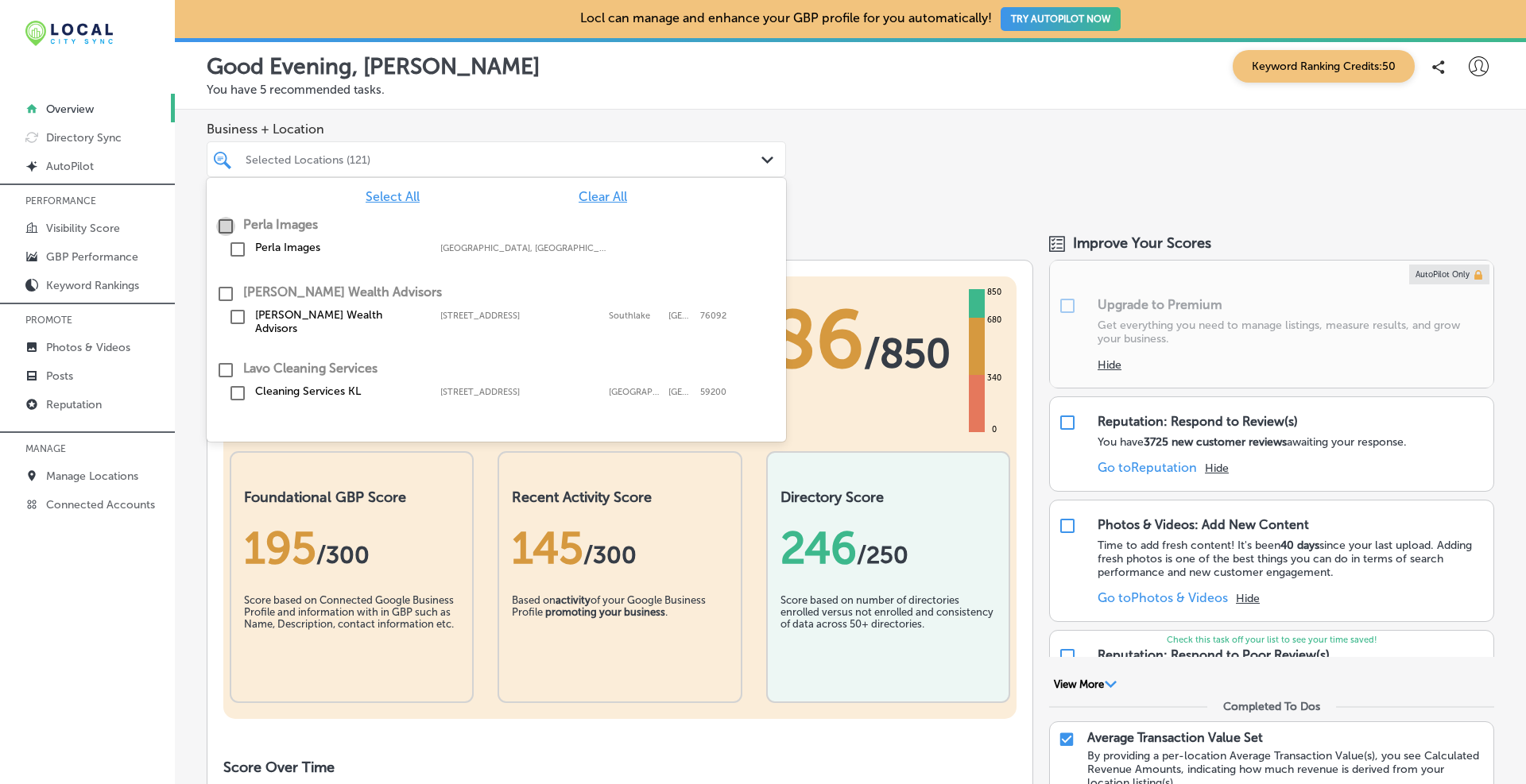
click at [225, 221] on input "checkbox" at bounding box center [225, 226] width 19 height 19
click at [579, 196] on span "Clear All" at bounding box center [603, 196] width 49 height 15
click at [230, 220] on input "checkbox" at bounding box center [225, 226] width 19 height 19
click at [851, 164] on div "Business + Location option focused, 1 of 12. 142 results available. Use Up and …" at bounding box center [850, 162] width 1351 height 105
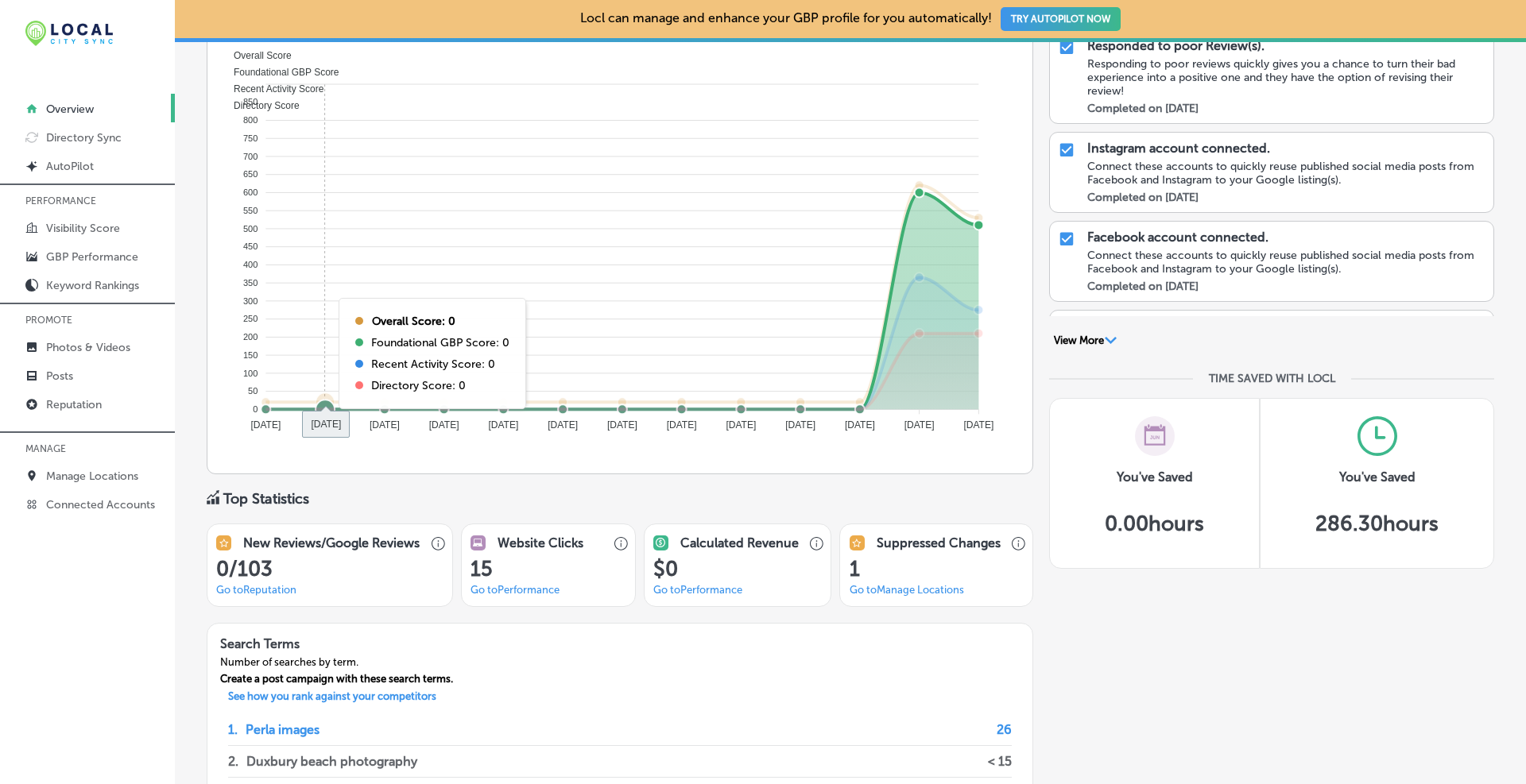
scroll to position [265, 0]
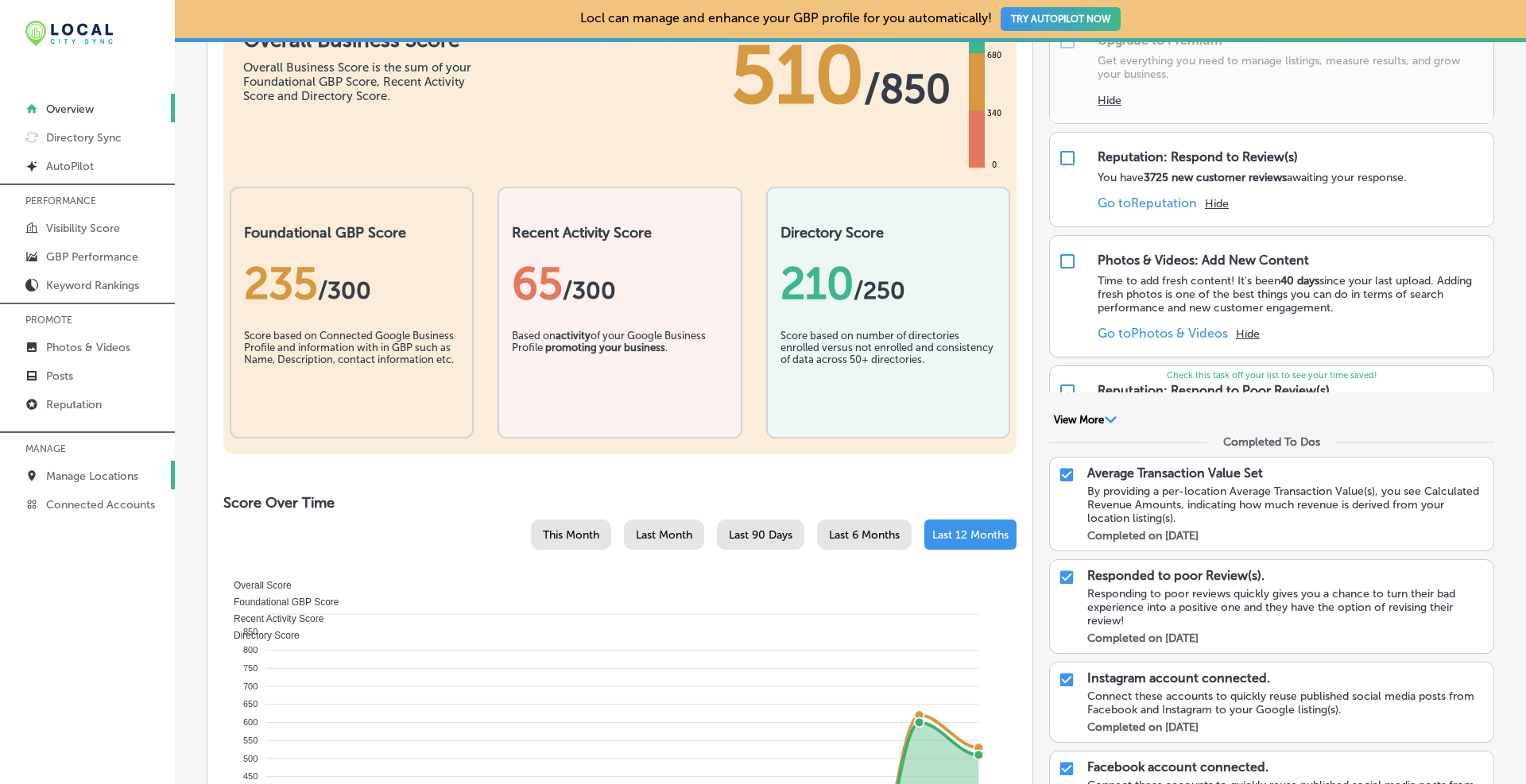
click at [82, 470] on p "Manage Locations" at bounding box center [91, 476] width 92 height 14
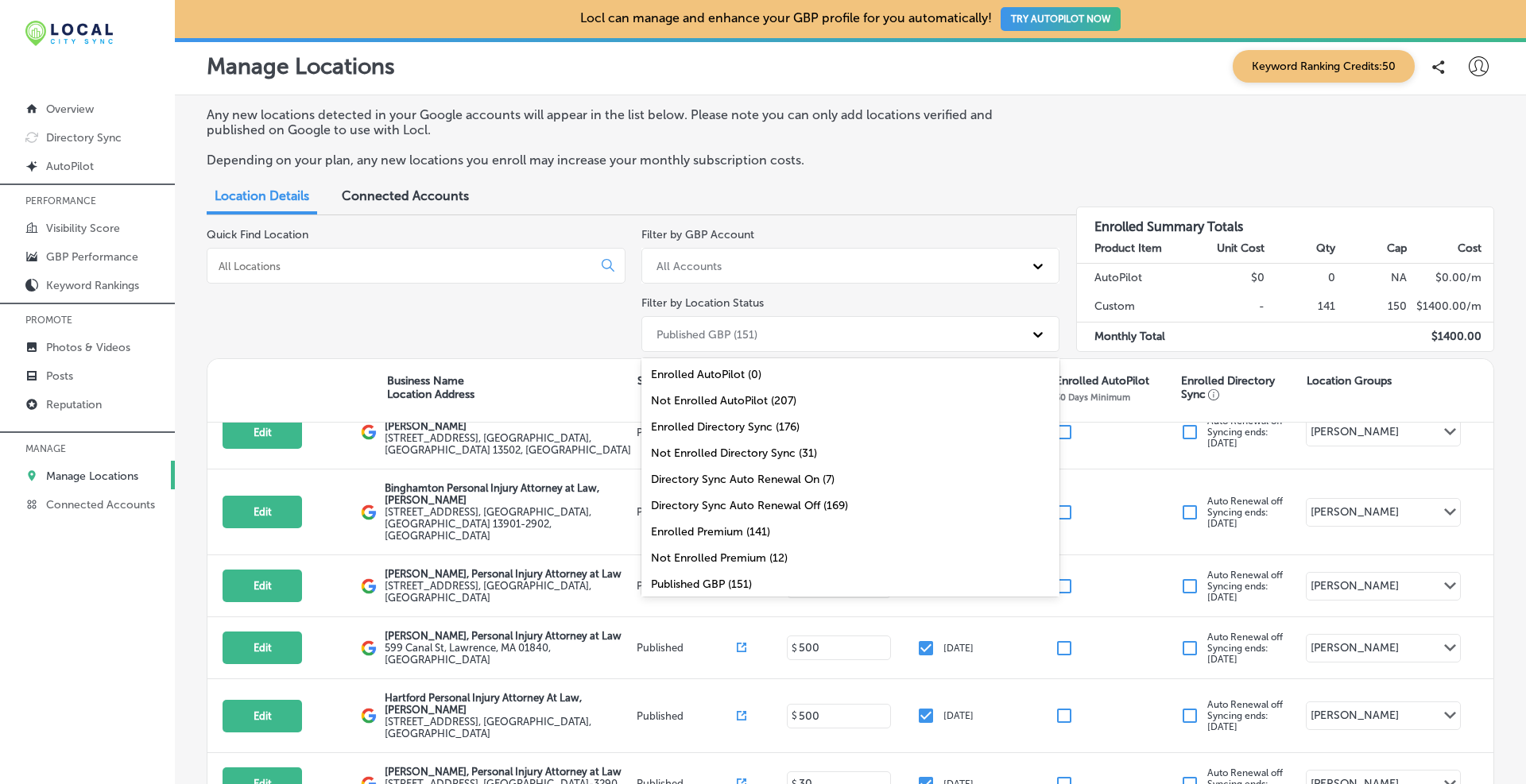
click at [769, 325] on div "Published GBP (151)" at bounding box center [836, 333] width 376 height 26
click at [565, 317] on div "Quick Find Location" at bounding box center [416, 293] width 419 height 130
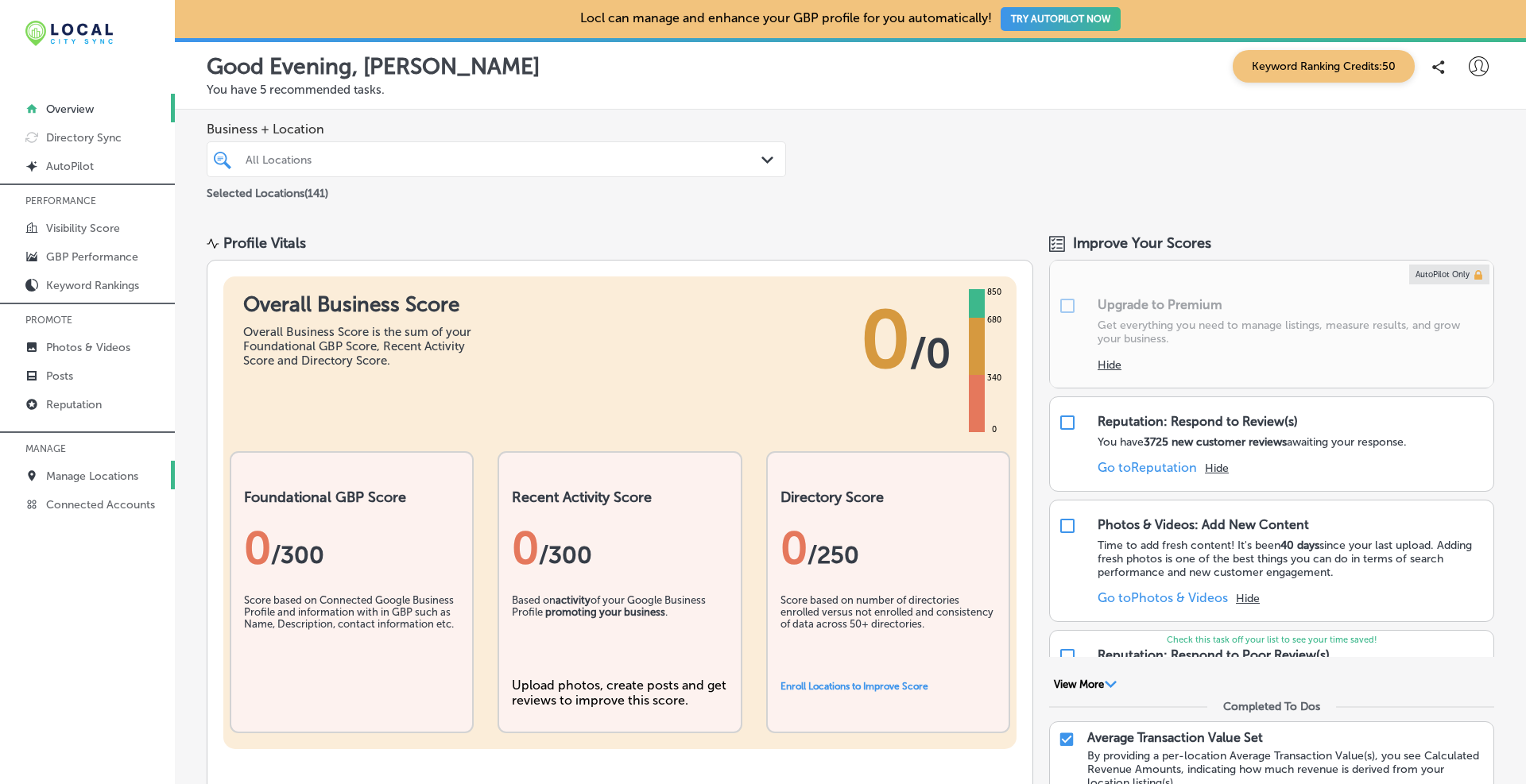
click at [85, 475] on p "Manage Locations" at bounding box center [91, 476] width 92 height 14
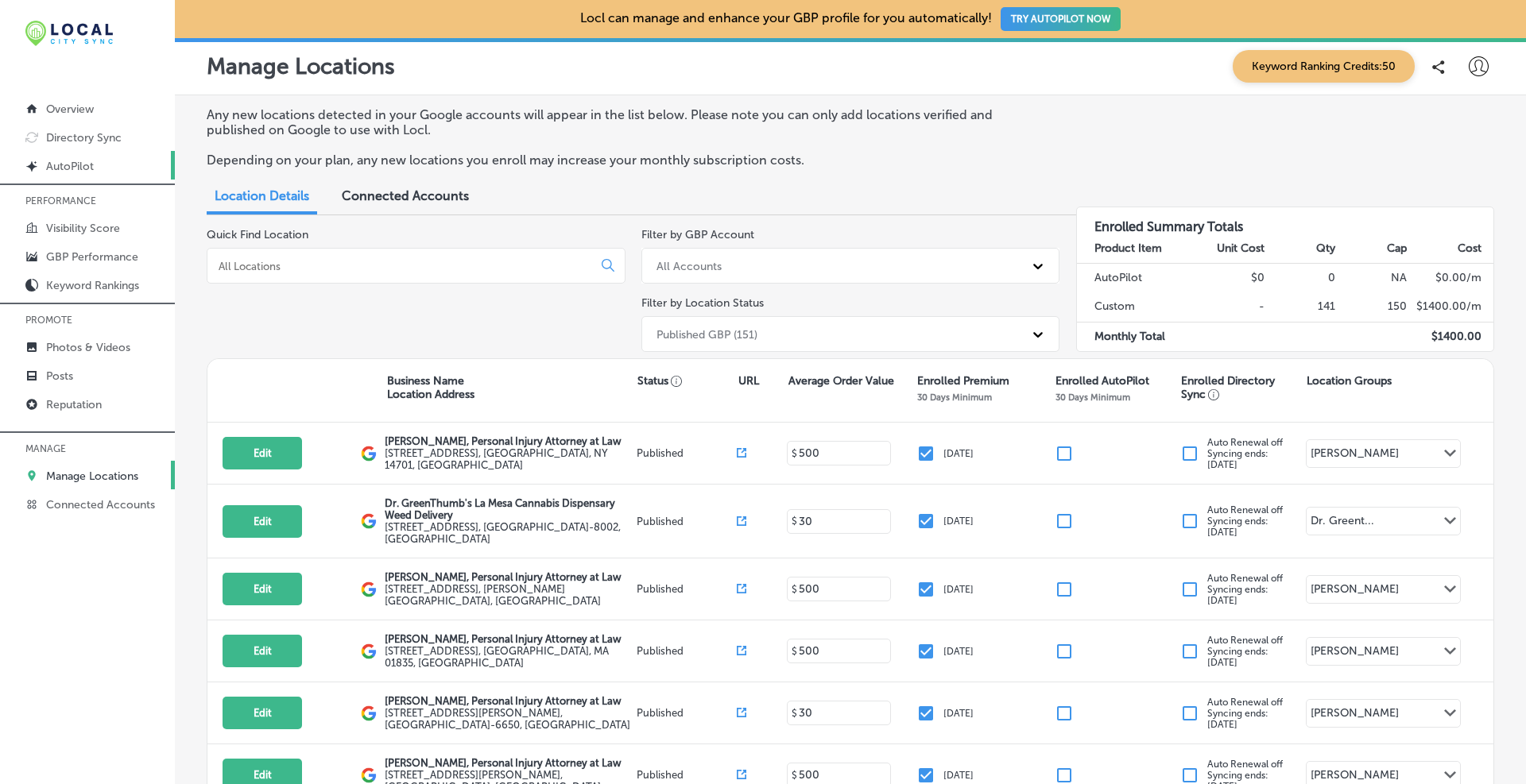
click at [62, 168] on p "AutoPilot" at bounding box center [69, 167] width 48 height 14
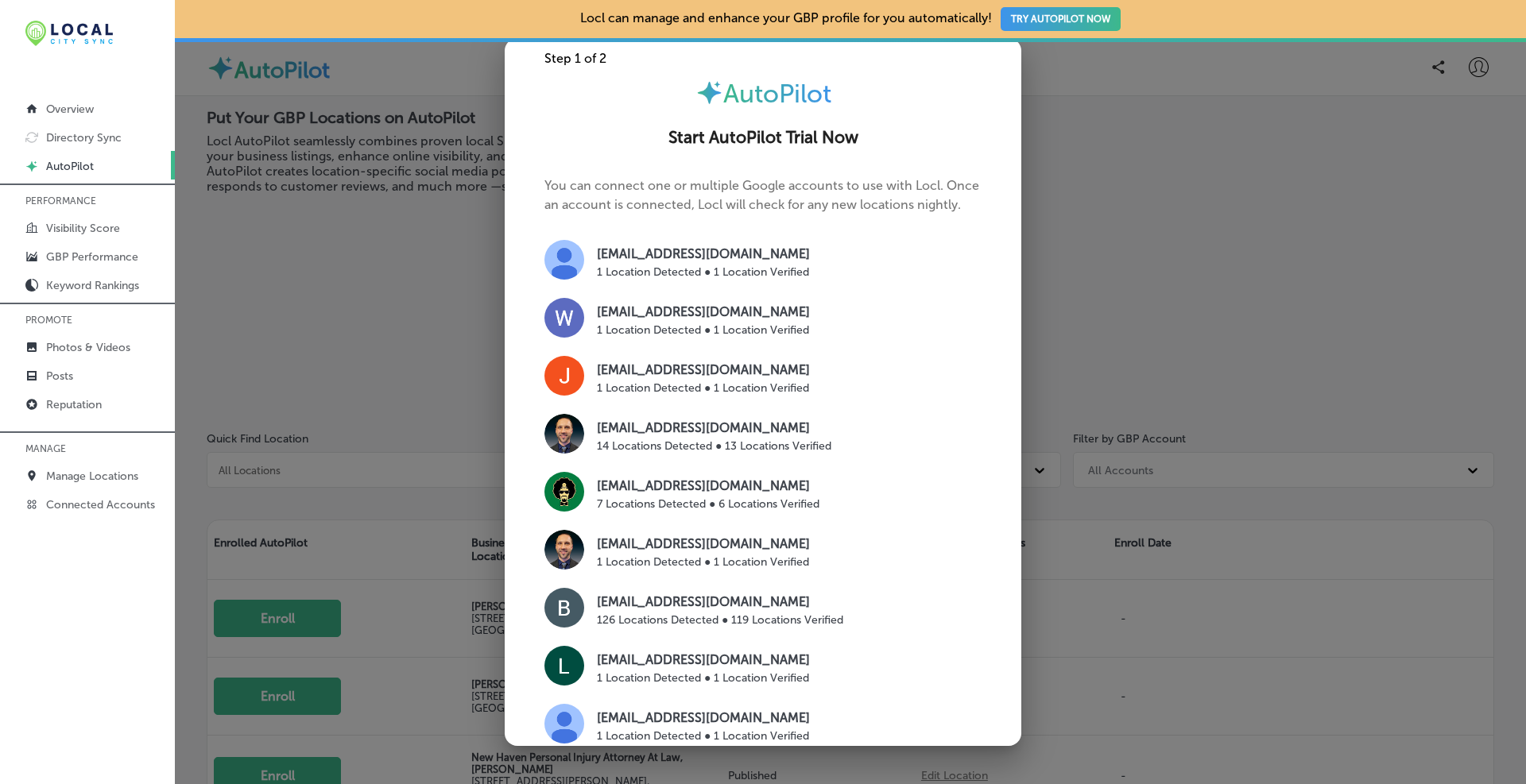
click at [1143, 89] on div at bounding box center [763, 392] width 1526 height 784
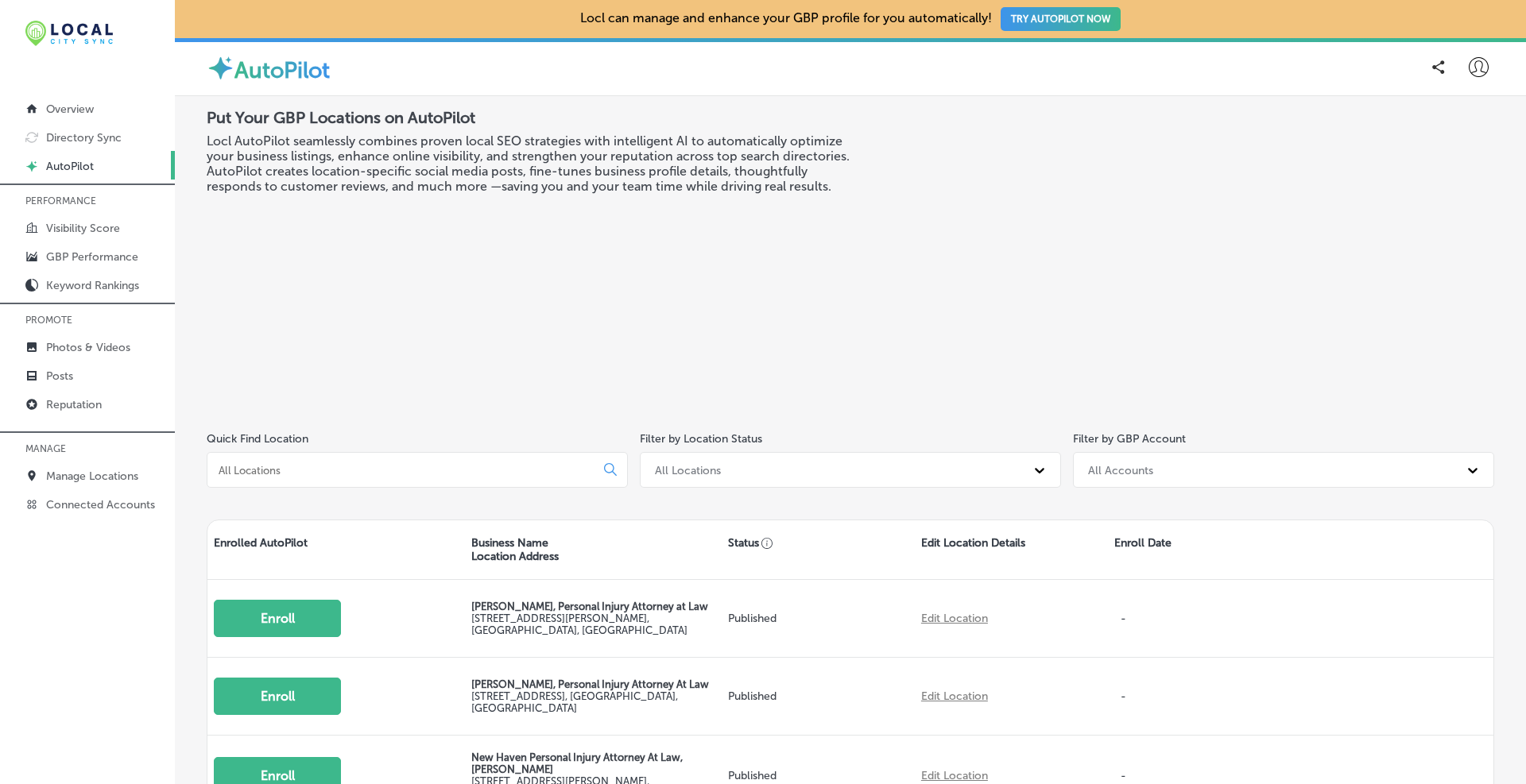
scroll to position [397, 0]
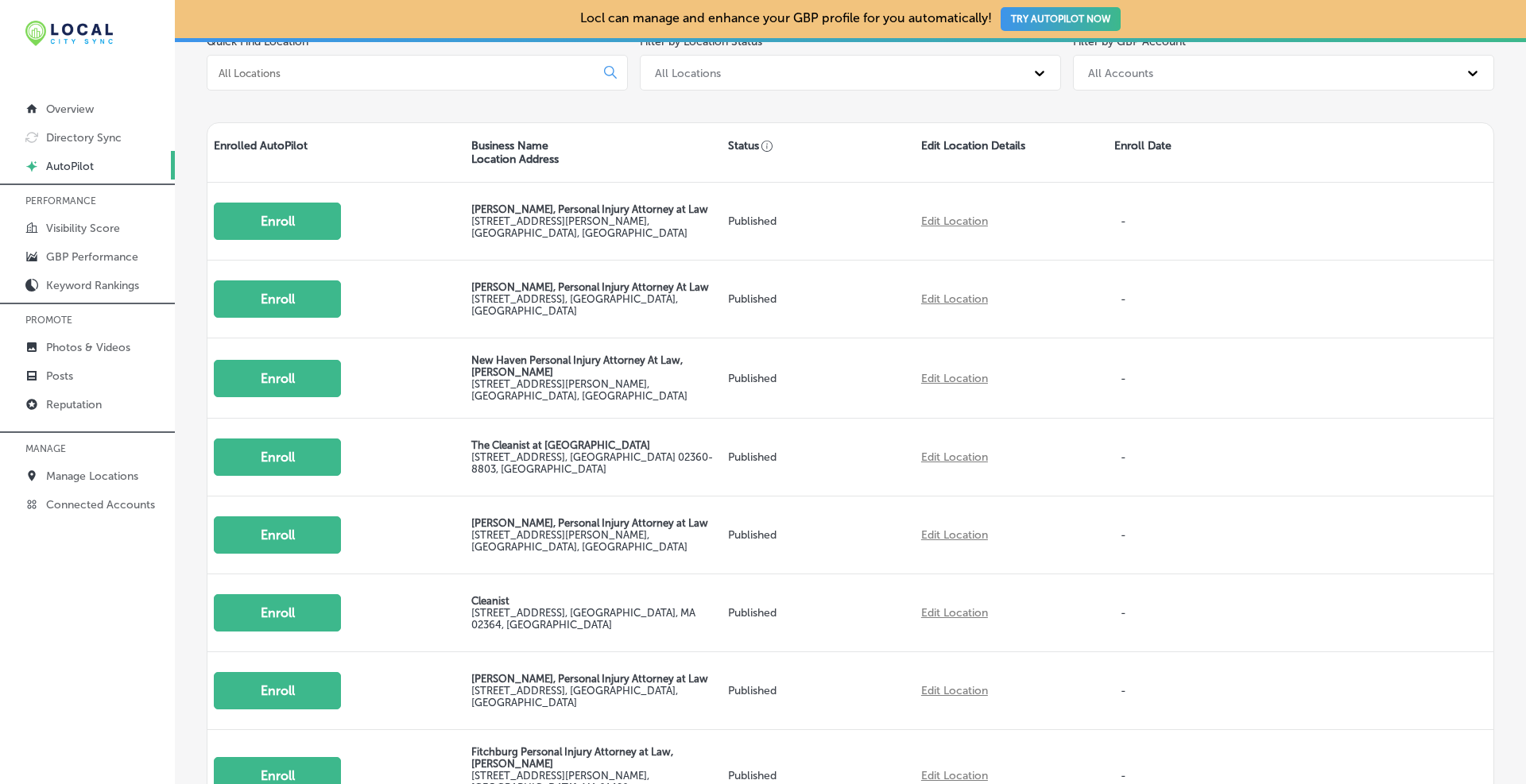
click at [86, 161] on p "AutoPilot" at bounding box center [69, 167] width 48 height 14
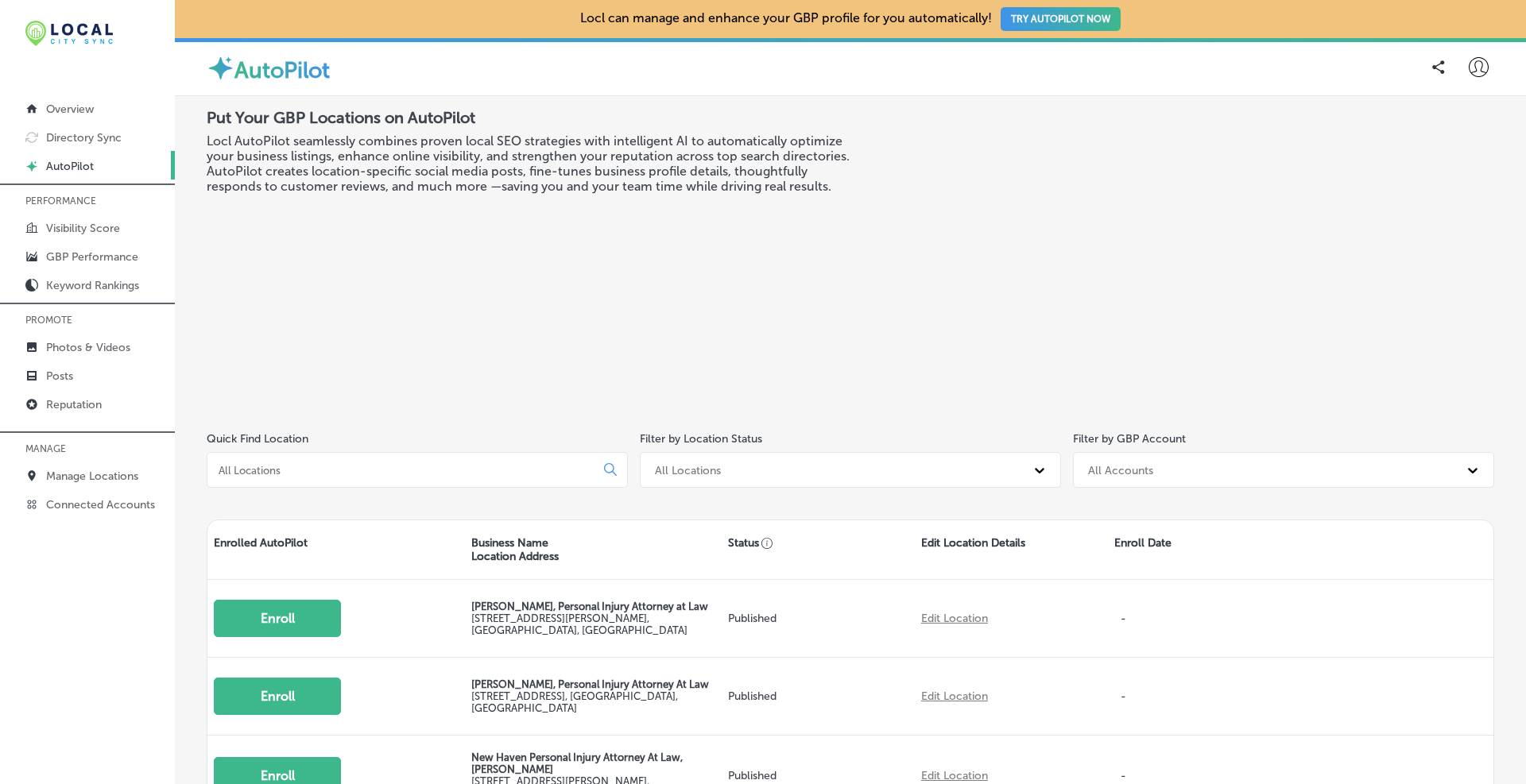
scroll to position [265, 0]
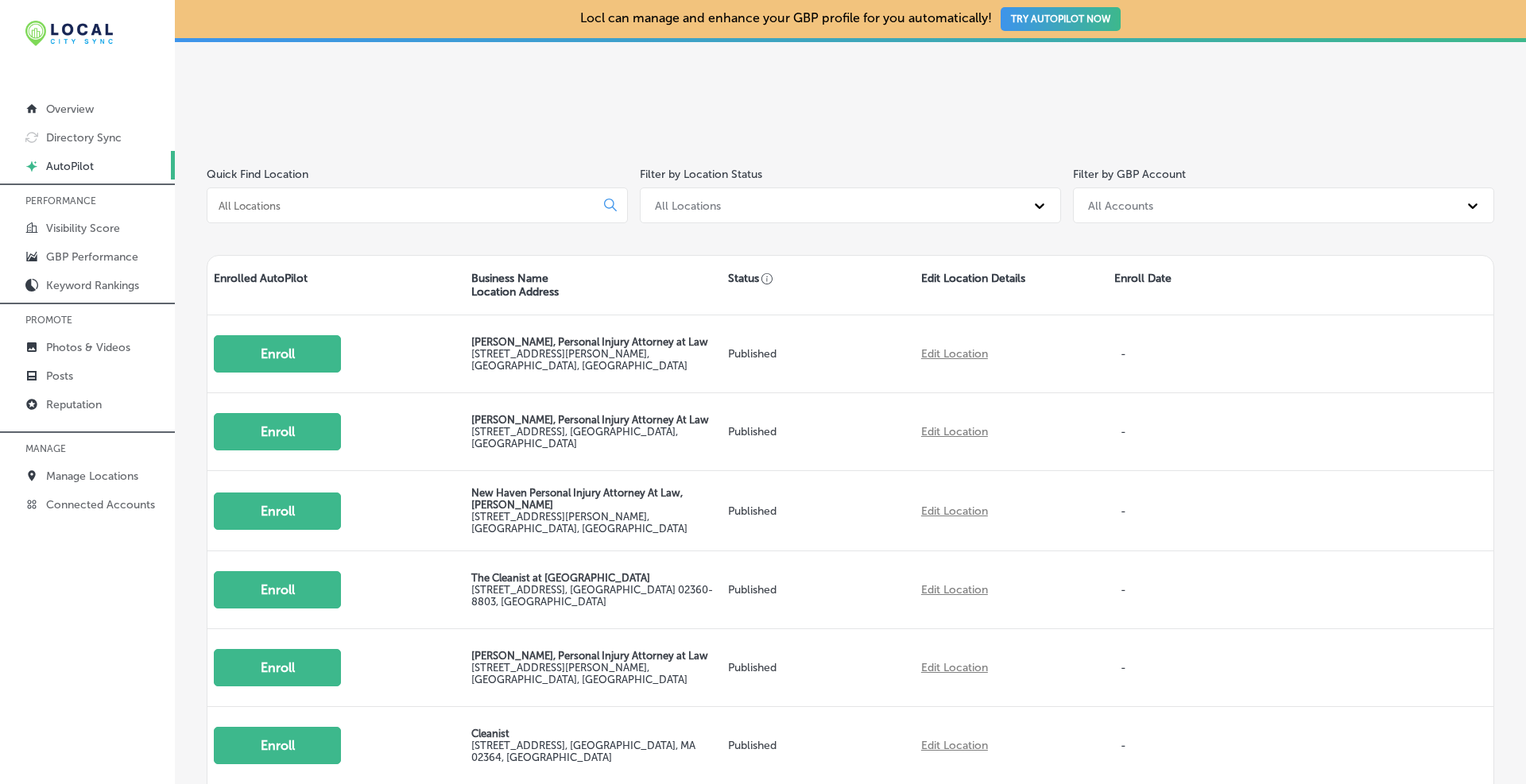
click at [405, 198] on input at bounding box center [404, 205] width 374 height 14
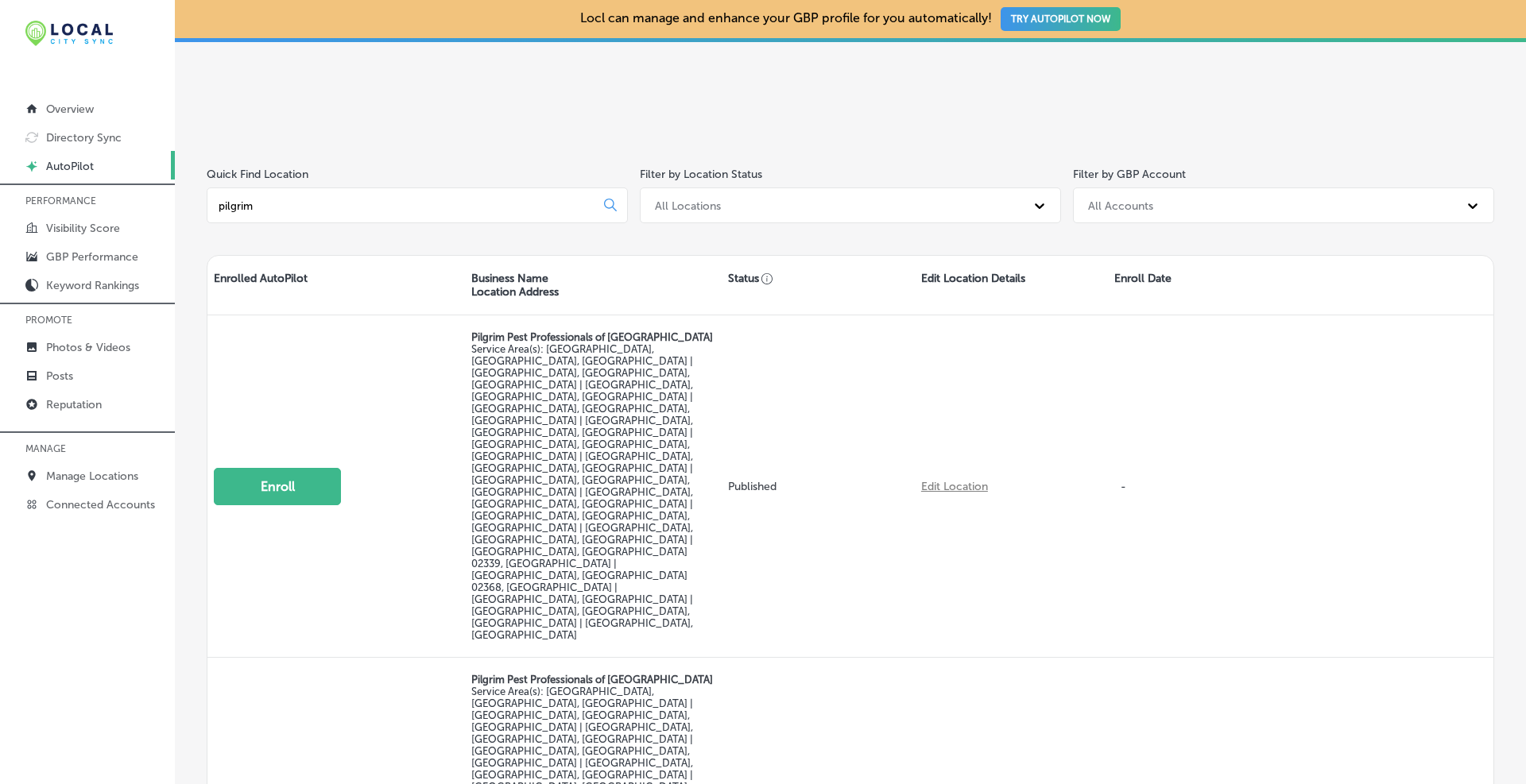
type input "pilgrim"
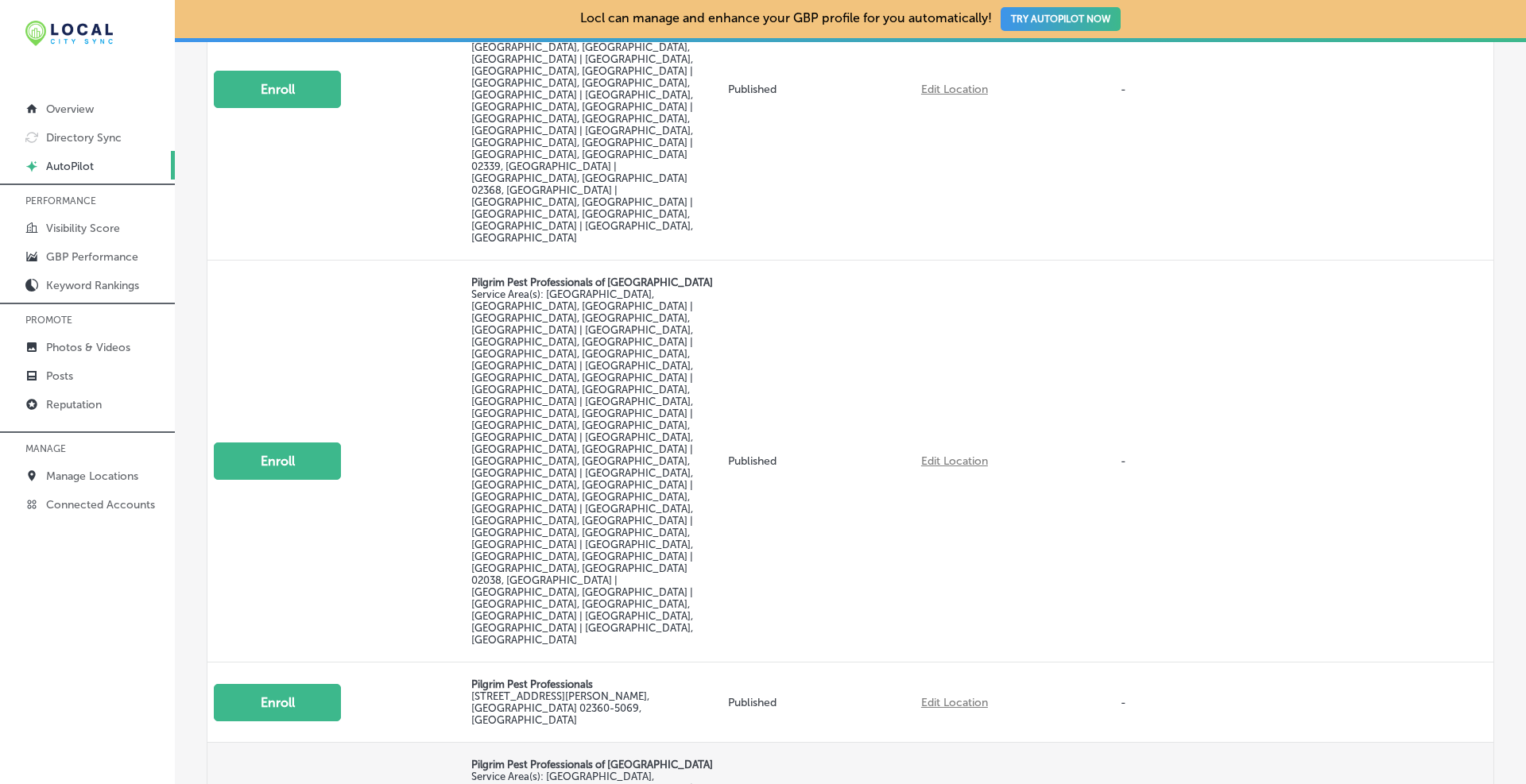
scroll to position [530, 0]
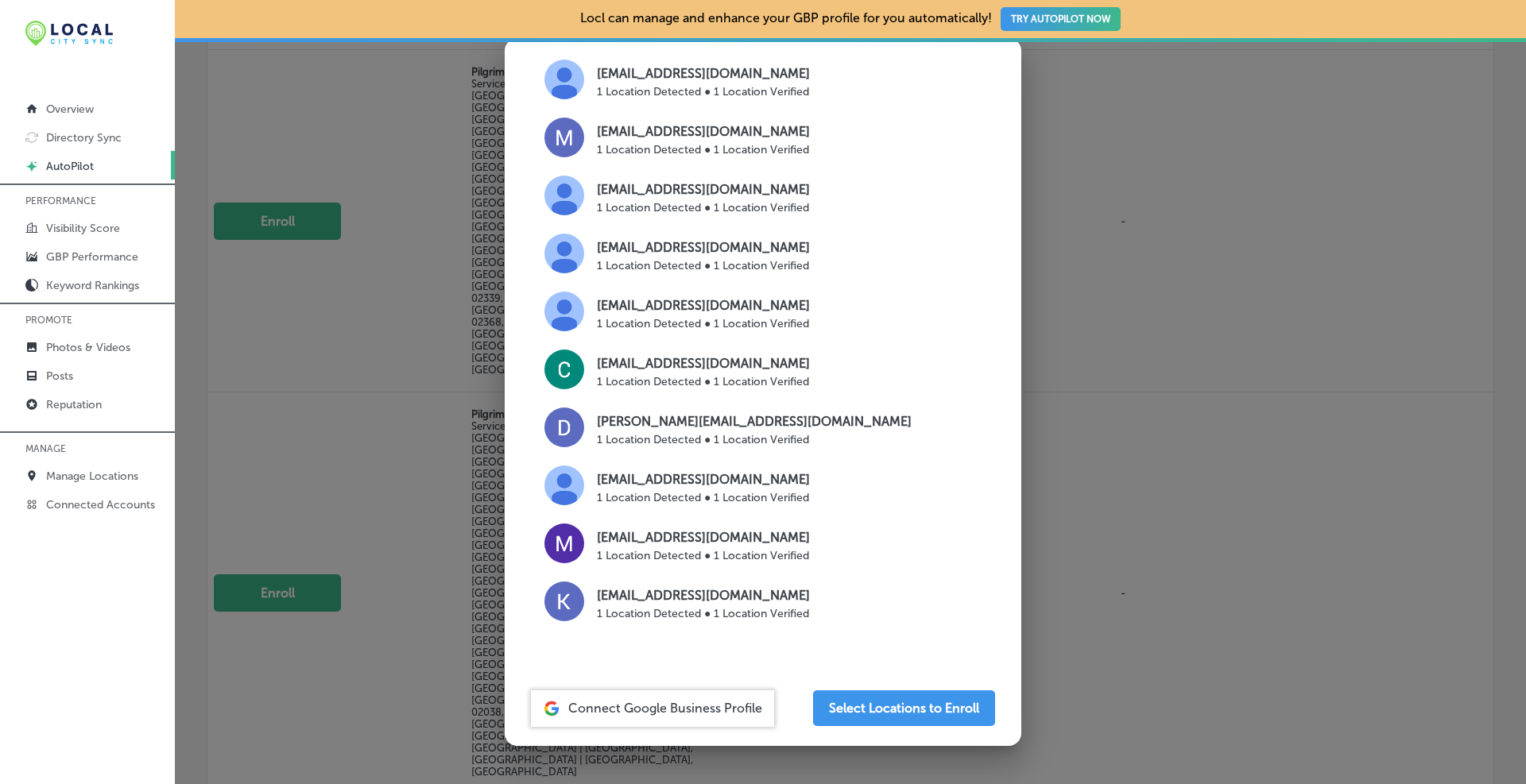
scroll to position [531, 0]
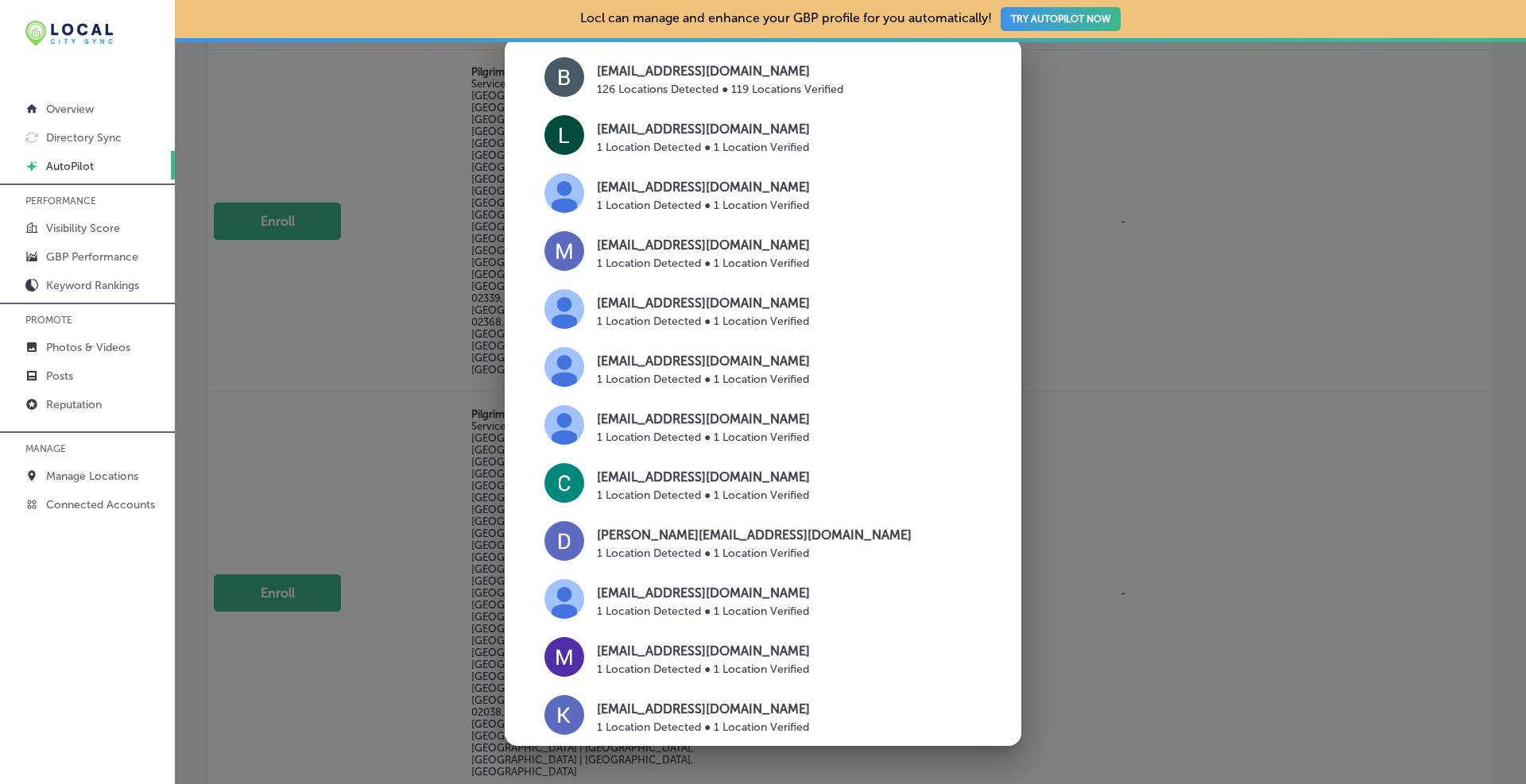
click at [665, 371] on p "[EMAIL_ADDRESS][DOMAIN_NAME]" at bounding box center [703, 361] width 213 height 19
click at [572, 378] on img at bounding box center [564, 367] width 40 height 40
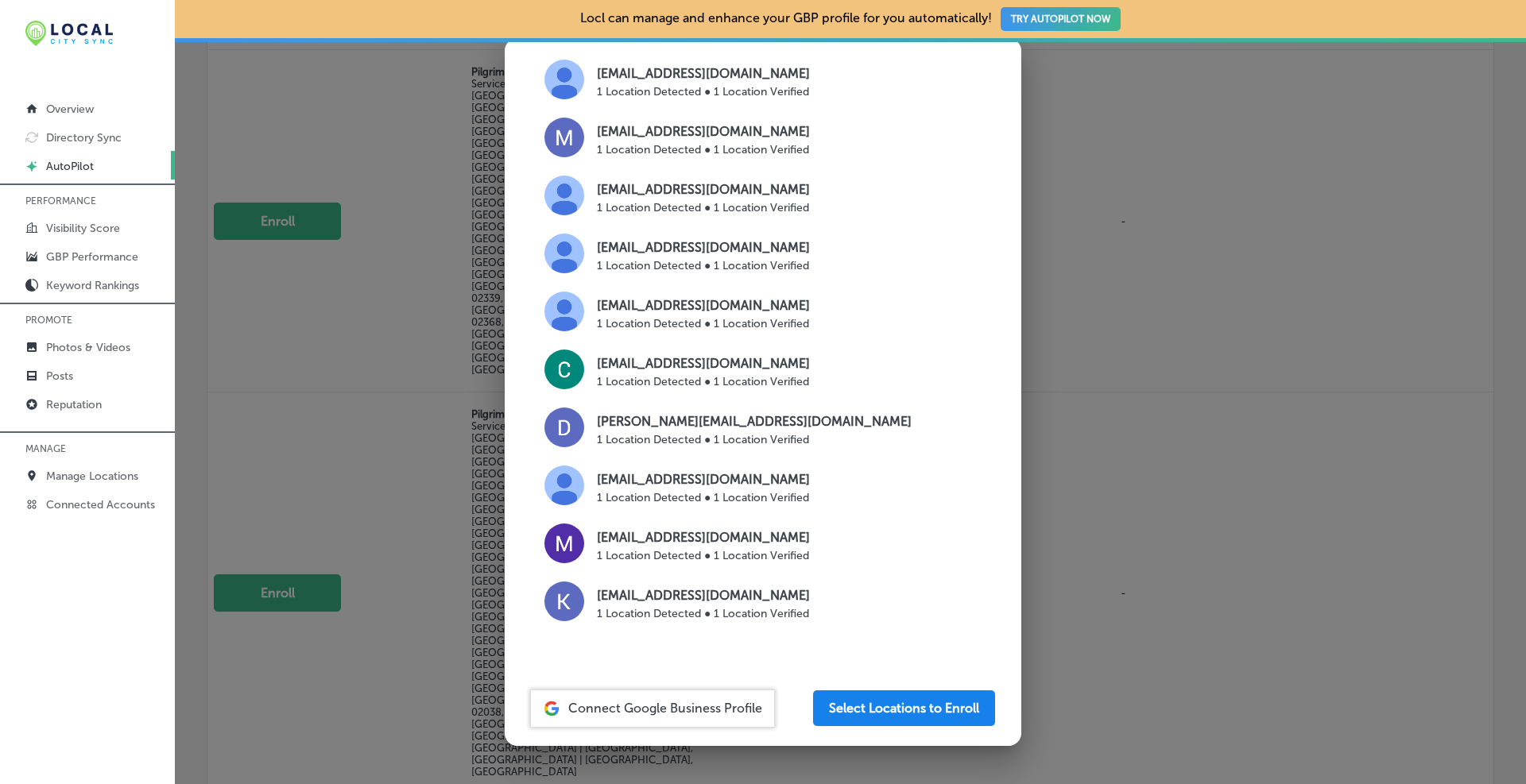
click at [898, 716] on button "Select Locations to Enroll" at bounding box center [903, 709] width 182 height 36
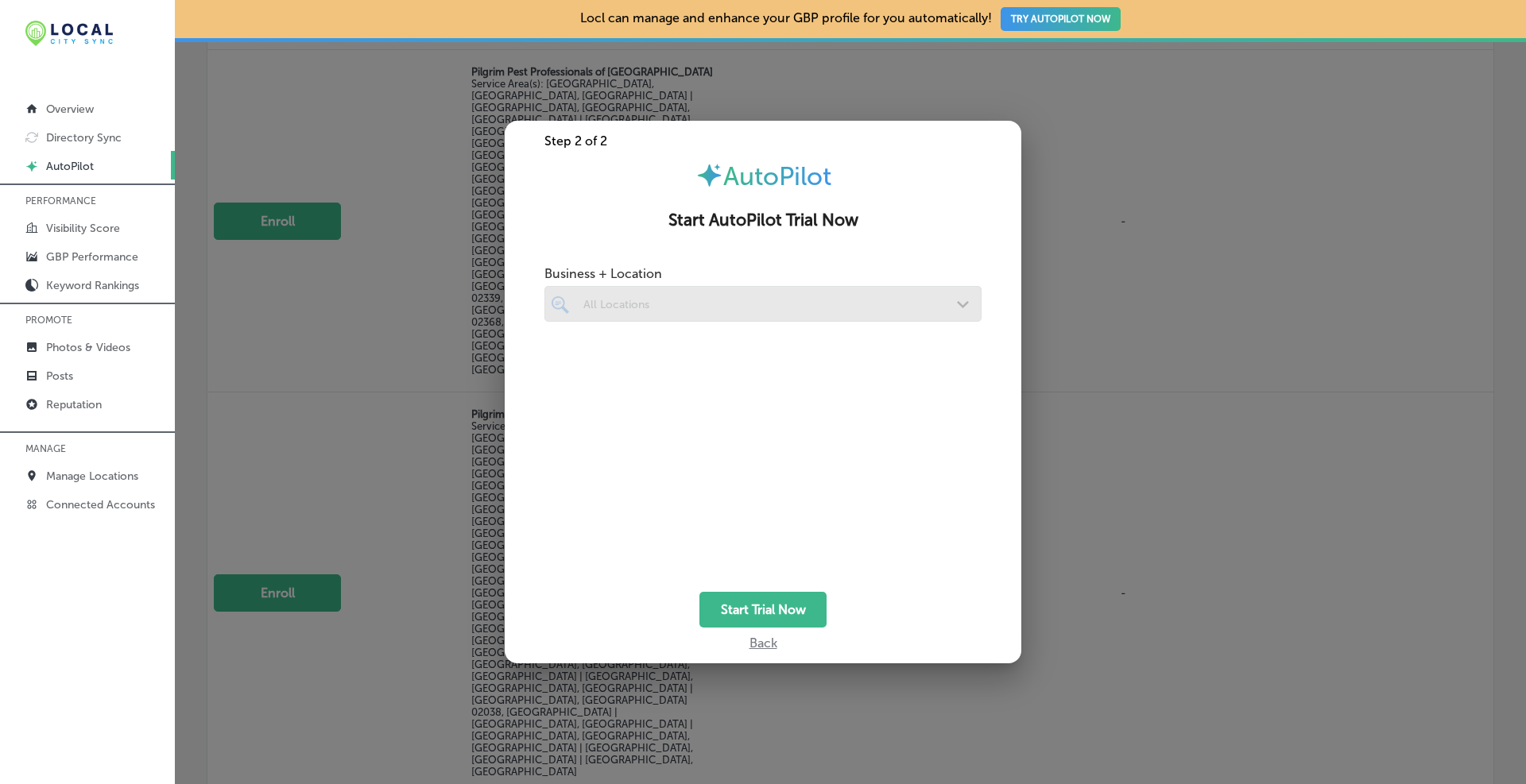
click at [829, 294] on div at bounding box center [745, 304] width 326 height 22
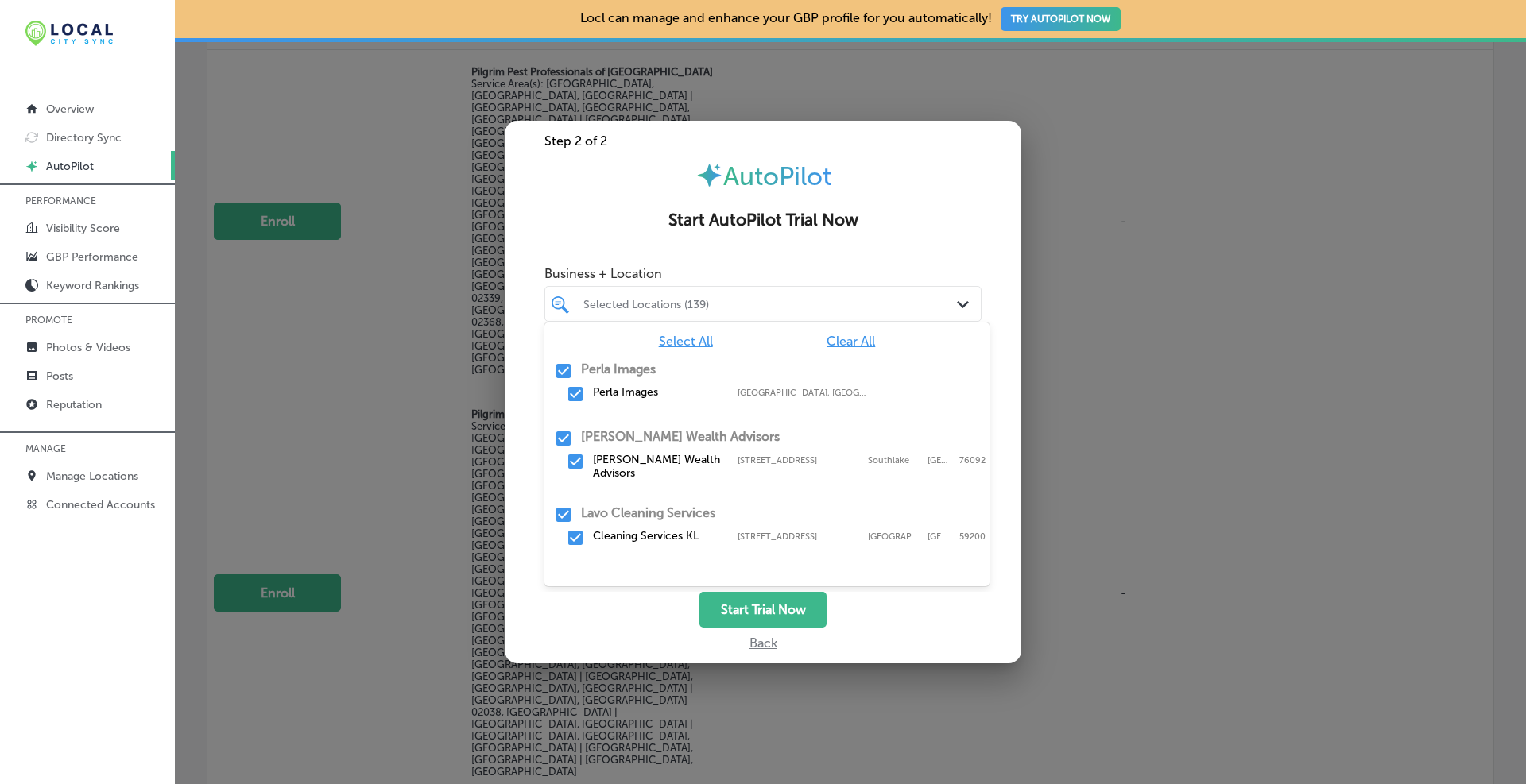
click at [848, 337] on span "Clear All" at bounding box center [851, 340] width 49 height 15
click at [744, 296] on div at bounding box center [745, 304] width 326 height 22
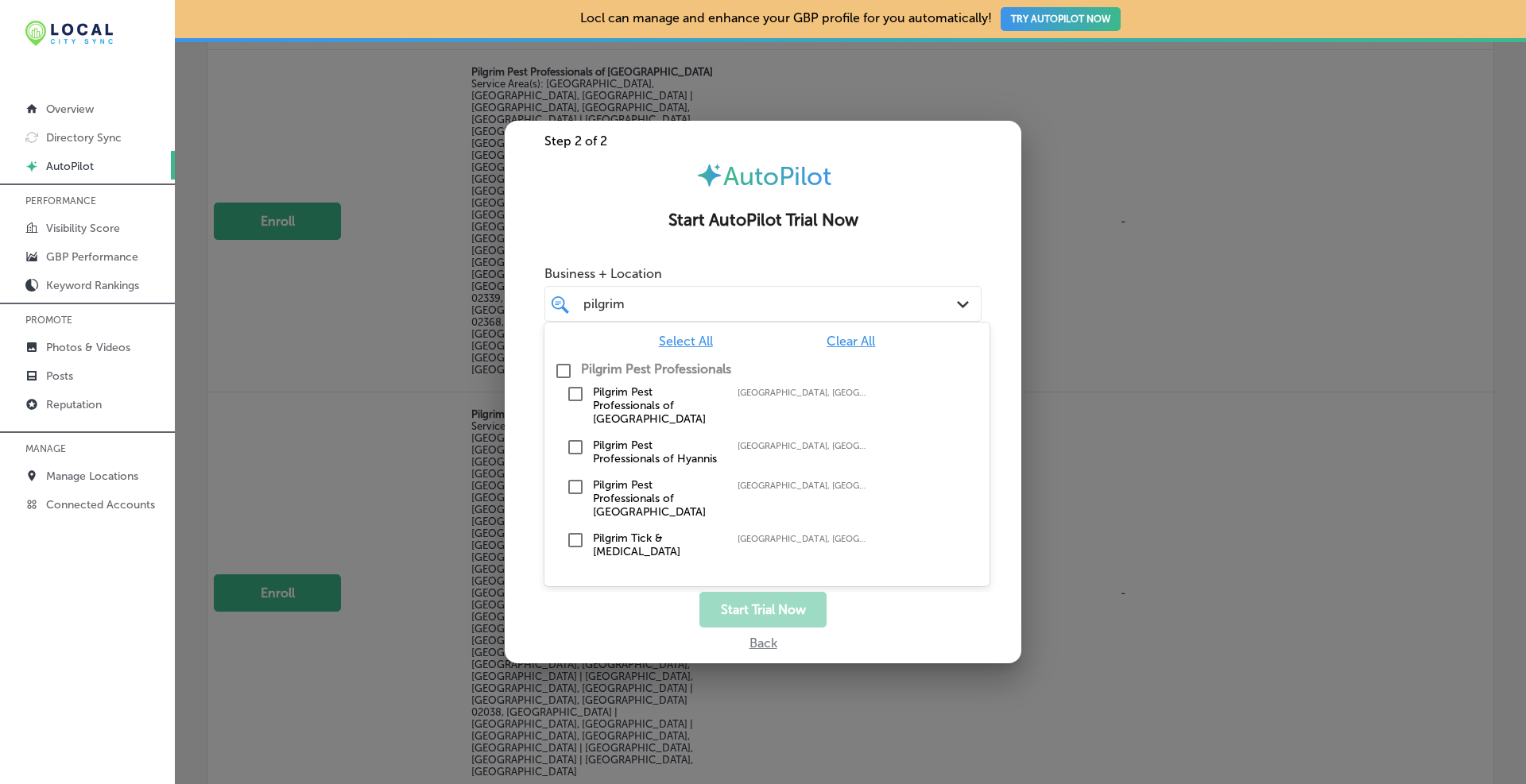
scroll to position [105, 0]
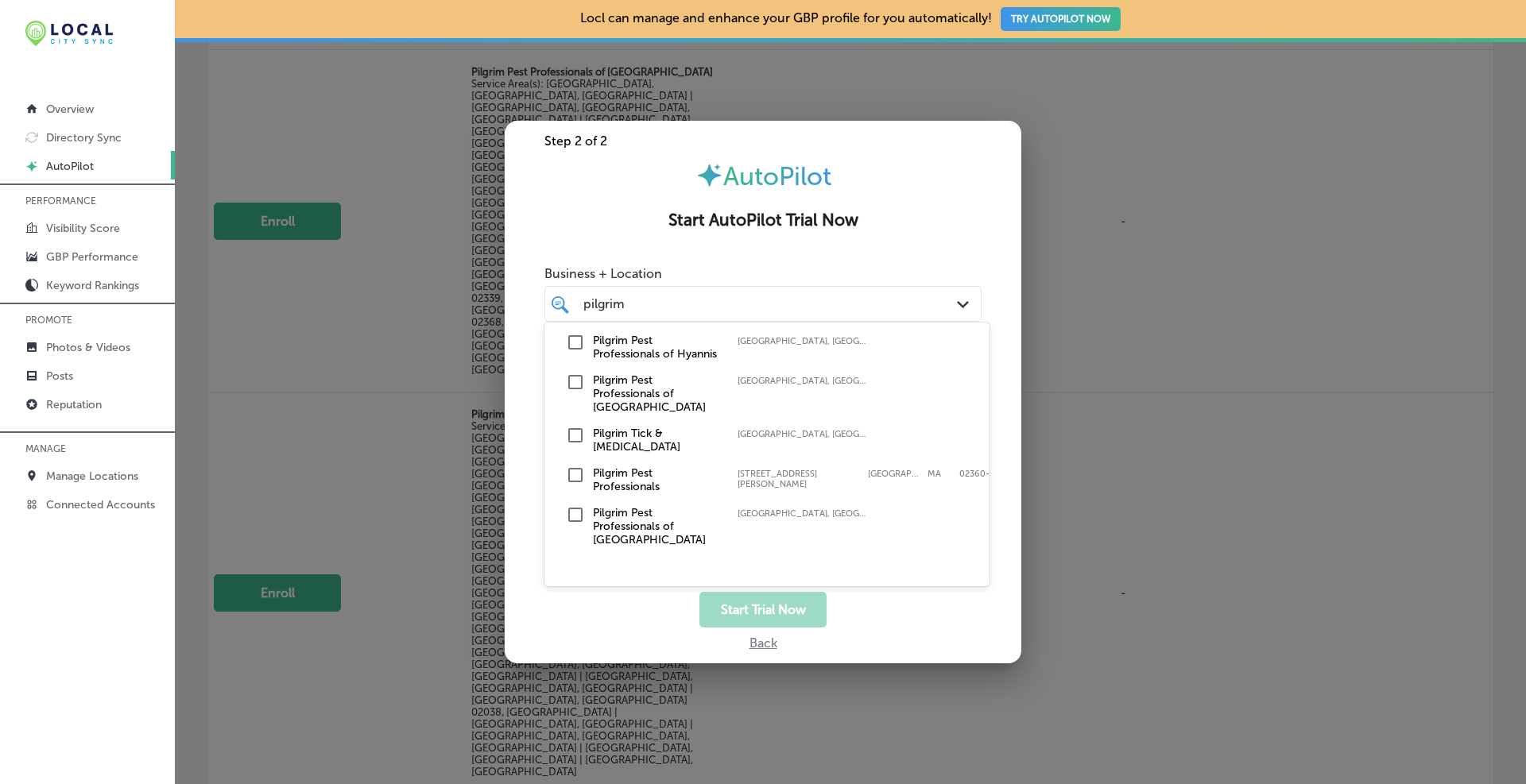
click at [574, 465] on input "checkbox" at bounding box center [575, 474] width 19 height 19
type input "pilgrim"
click at [935, 624] on div "Start Trial Now" at bounding box center [763, 609] width 516 height 36
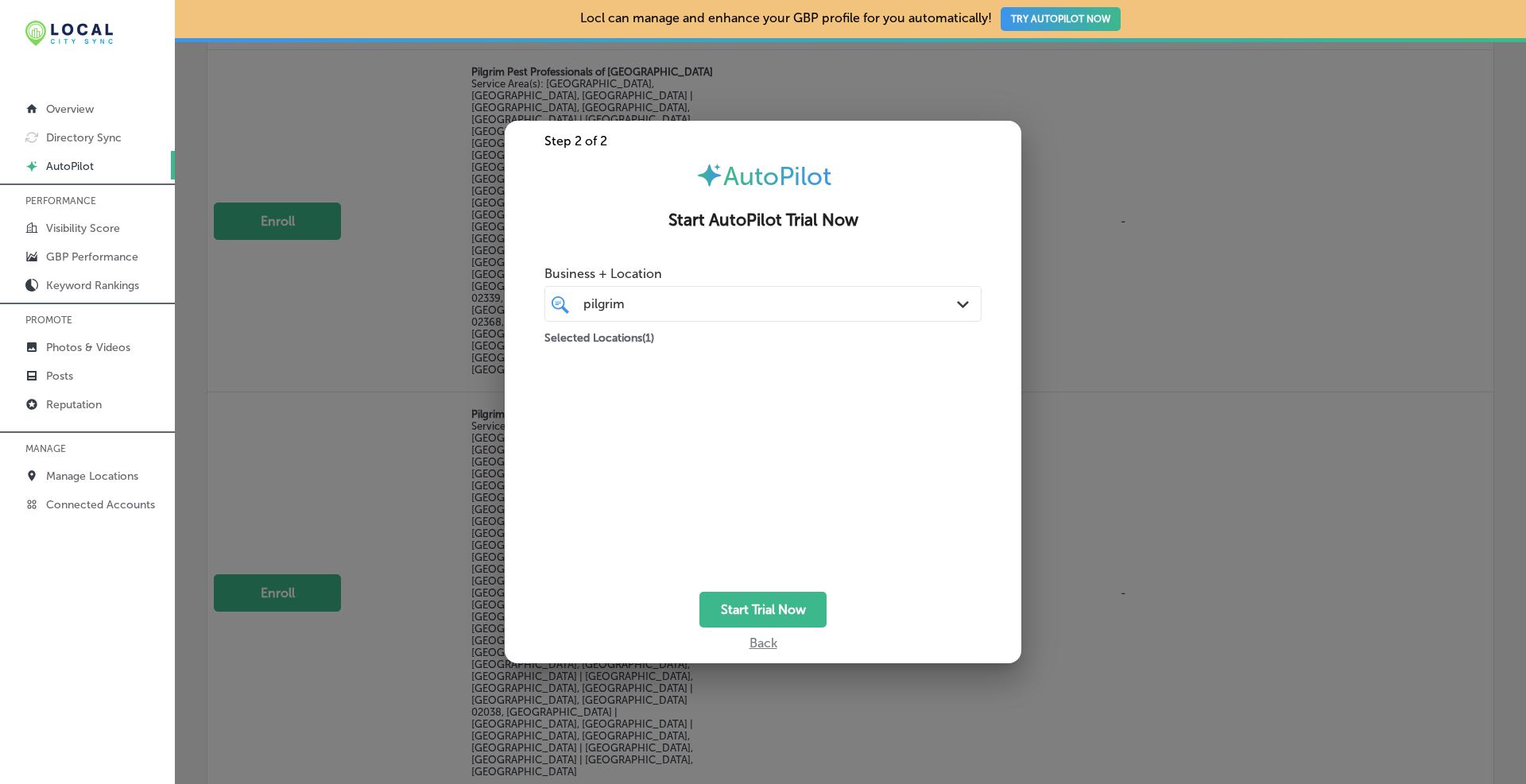
click at [766, 641] on div "Back" at bounding box center [763, 639] width 516 height 23
